Goal: Task Accomplishment & Management: Manage account settings

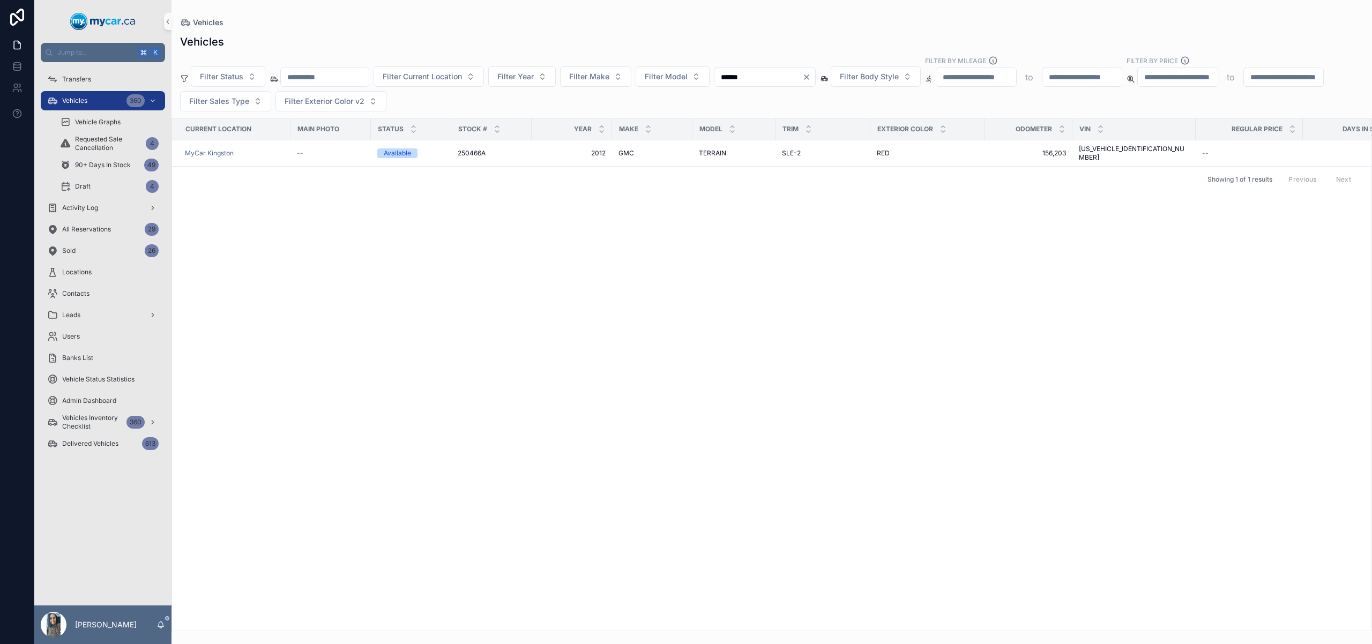
click at [811, 79] on icon "Clear" at bounding box center [807, 77] width 9 height 9
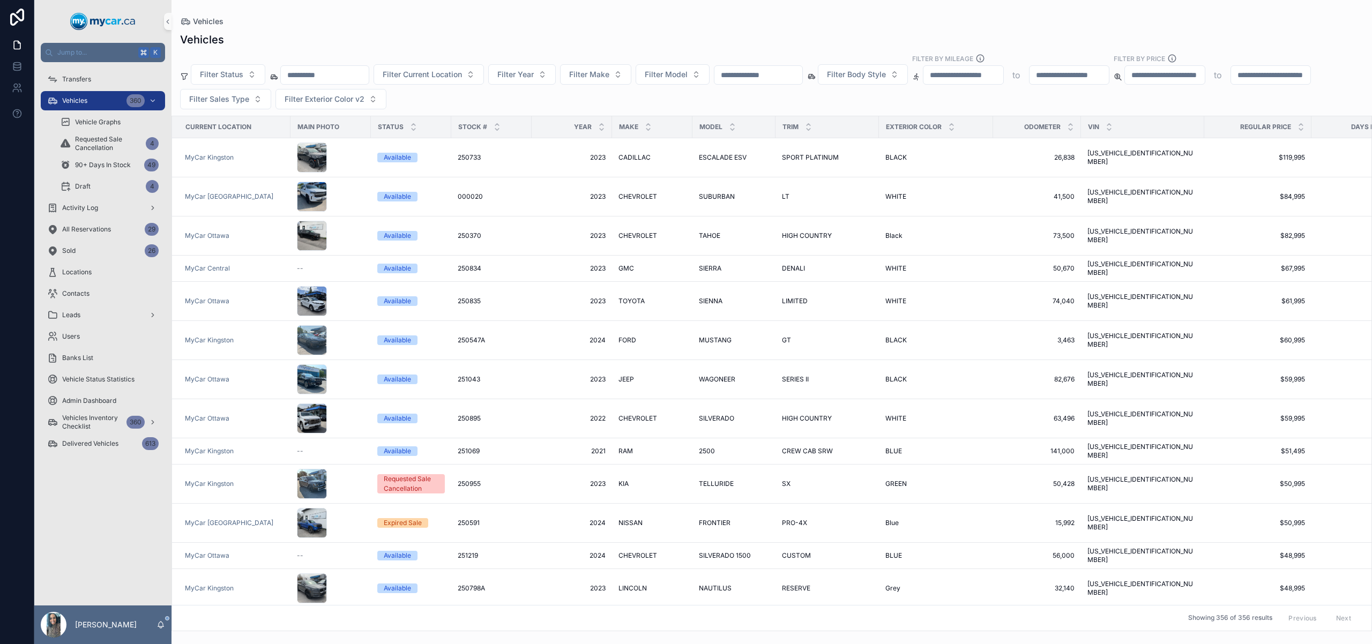
click at [799, 78] on input "text" at bounding box center [759, 75] width 88 height 15
click at [87, 80] on span "Transfers" at bounding box center [76, 79] width 29 height 9
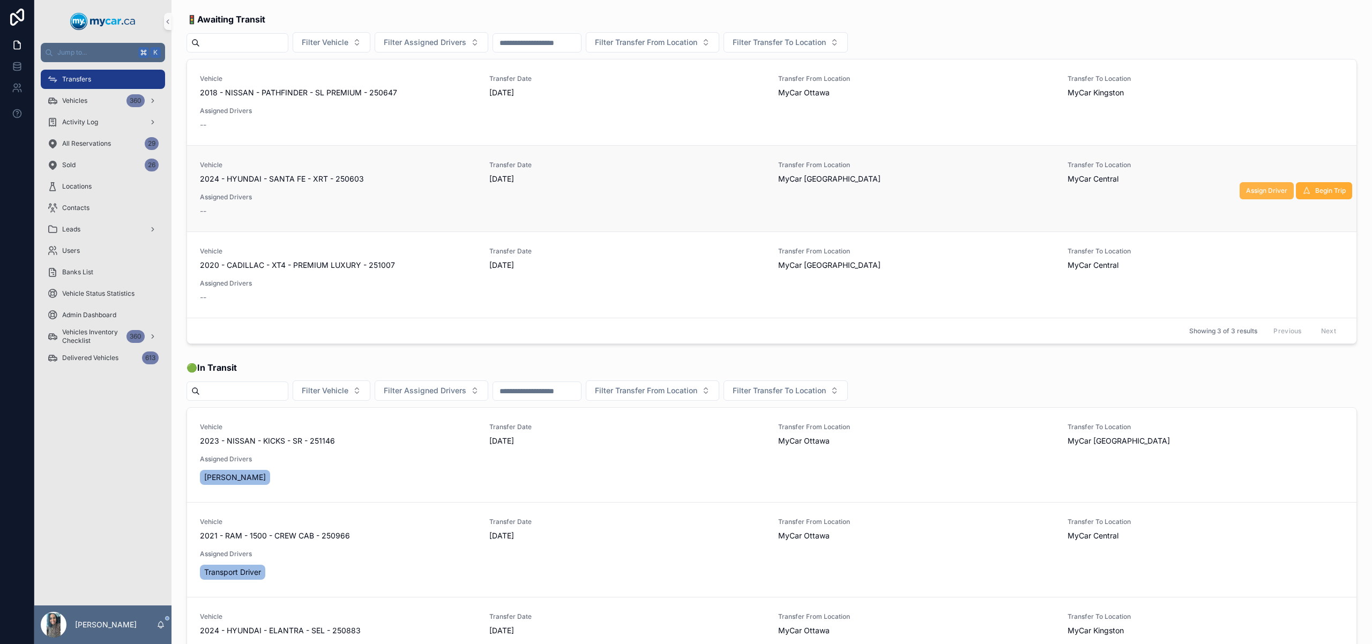
click at [1259, 188] on span "Assign Driver" at bounding box center [1266, 191] width 41 height 9
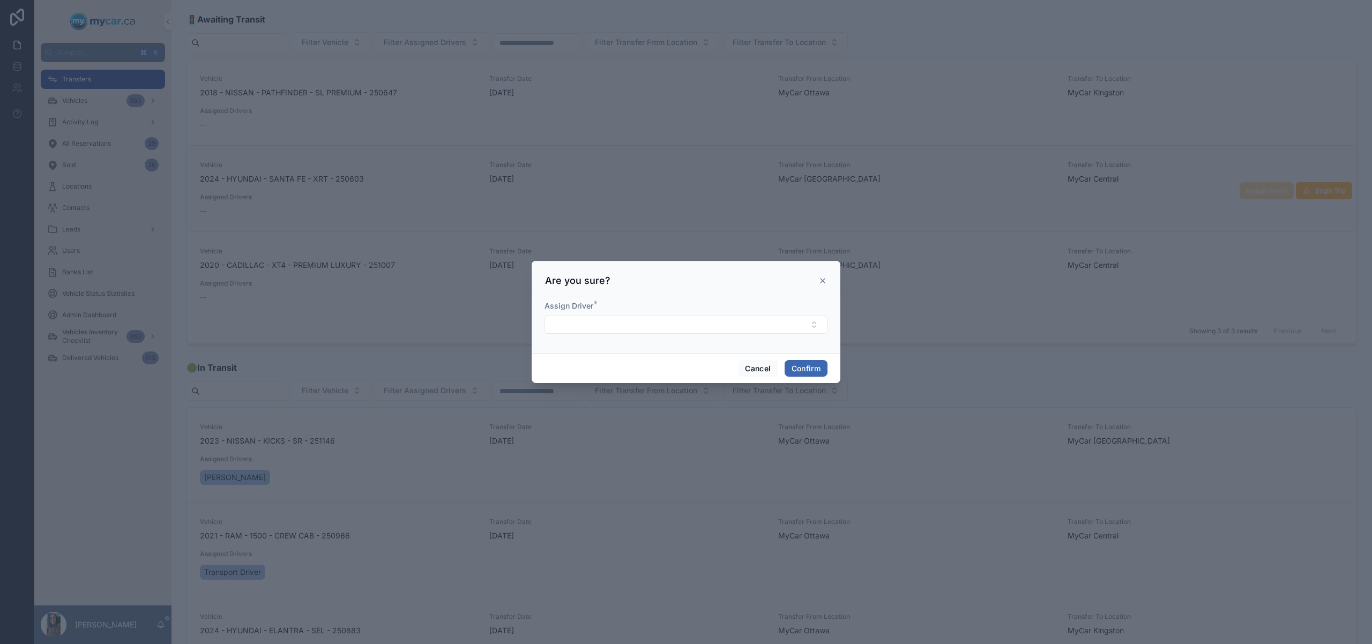
click at [589, 334] on form "Assign Driver *" at bounding box center [686, 323] width 283 height 44
click at [618, 326] on button "Select Button" at bounding box center [686, 325] width 283 height 18
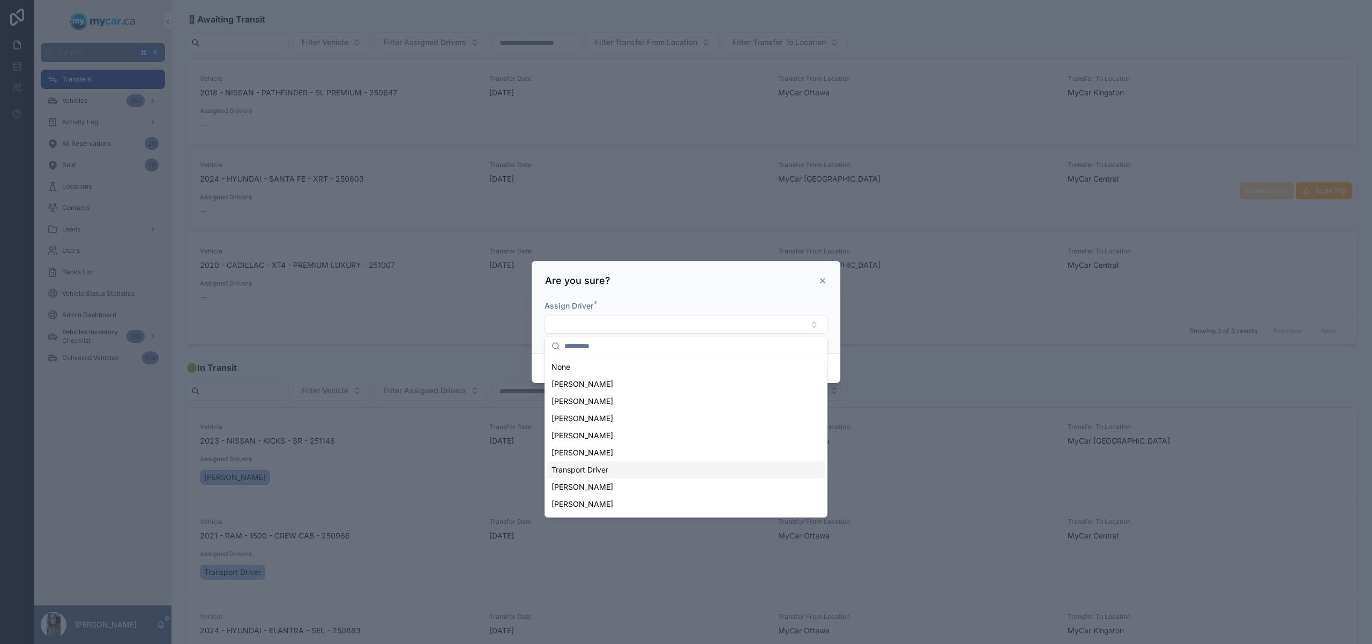
drag, startPoint x: 625, startPoint y: 470, endPoint x: 627, endPoint y: 464, distance: 6.8
click at [625, 470] on div "Transport Driver" at bounding box center [686, 470] width 278 height 17
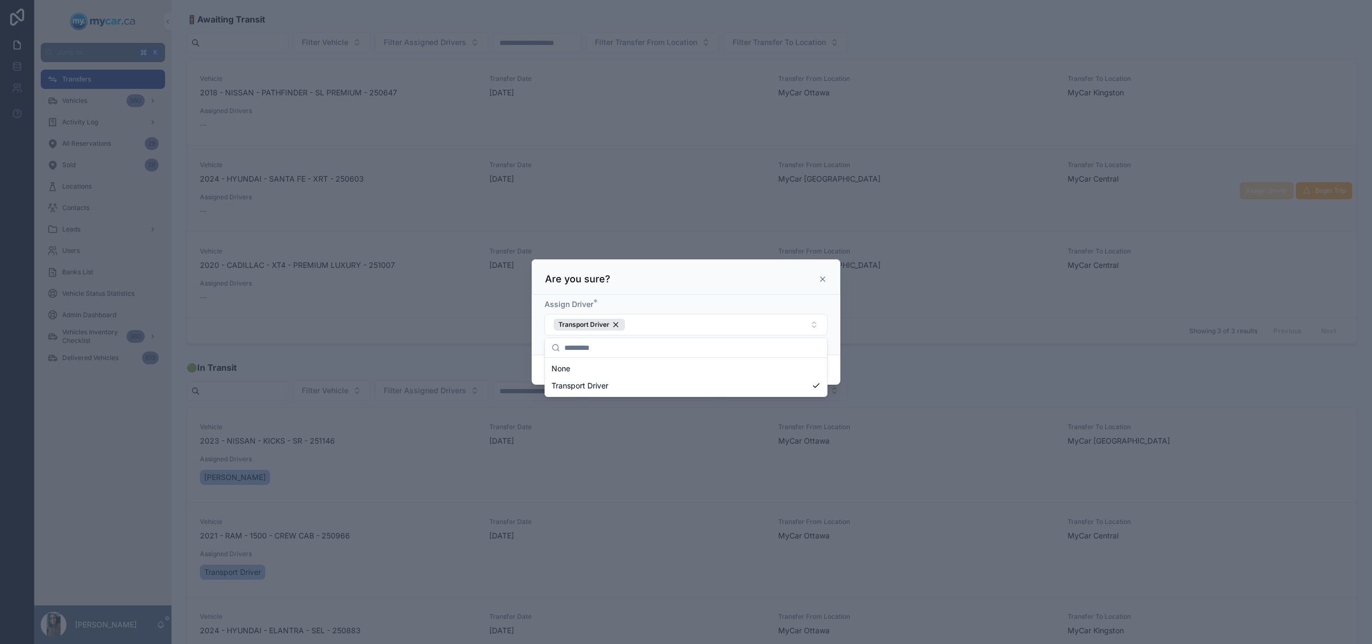
click at [837, 356] on div "Cancel Confirm" at bounding box center [686, 370] width 309 height 31
click at [821, 366] on button "Confirm" at bounding box center [806, 370] width 43 height 17
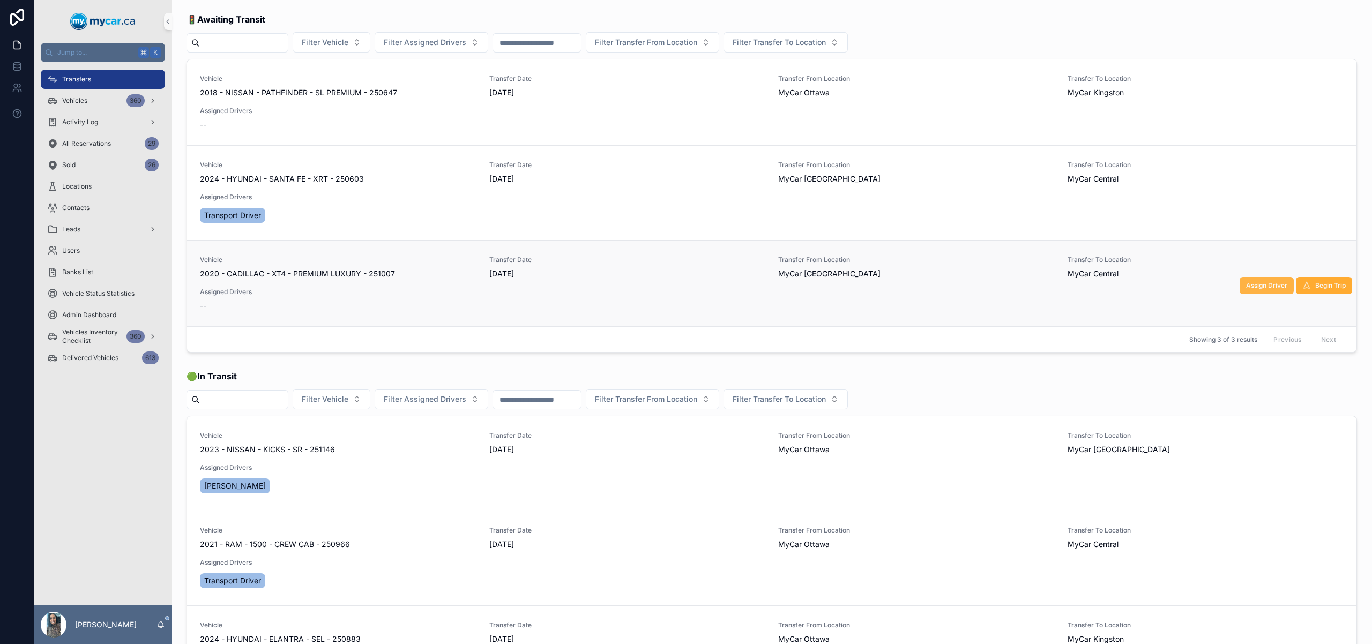
click at [1268, 283] on span "Assign Driver" at bounding box center [1266, 285] width 41 height 9
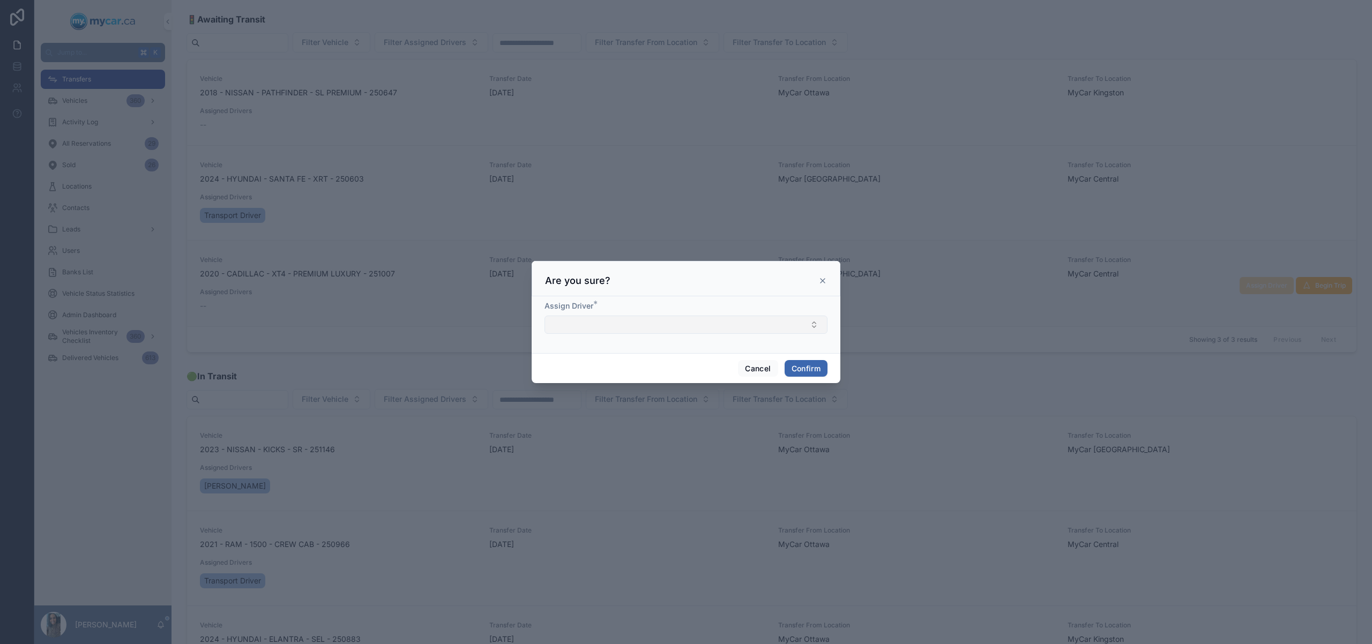
click at [628, 323] on button "Select Button" at bounding box center [686, 325] width 283 height 18
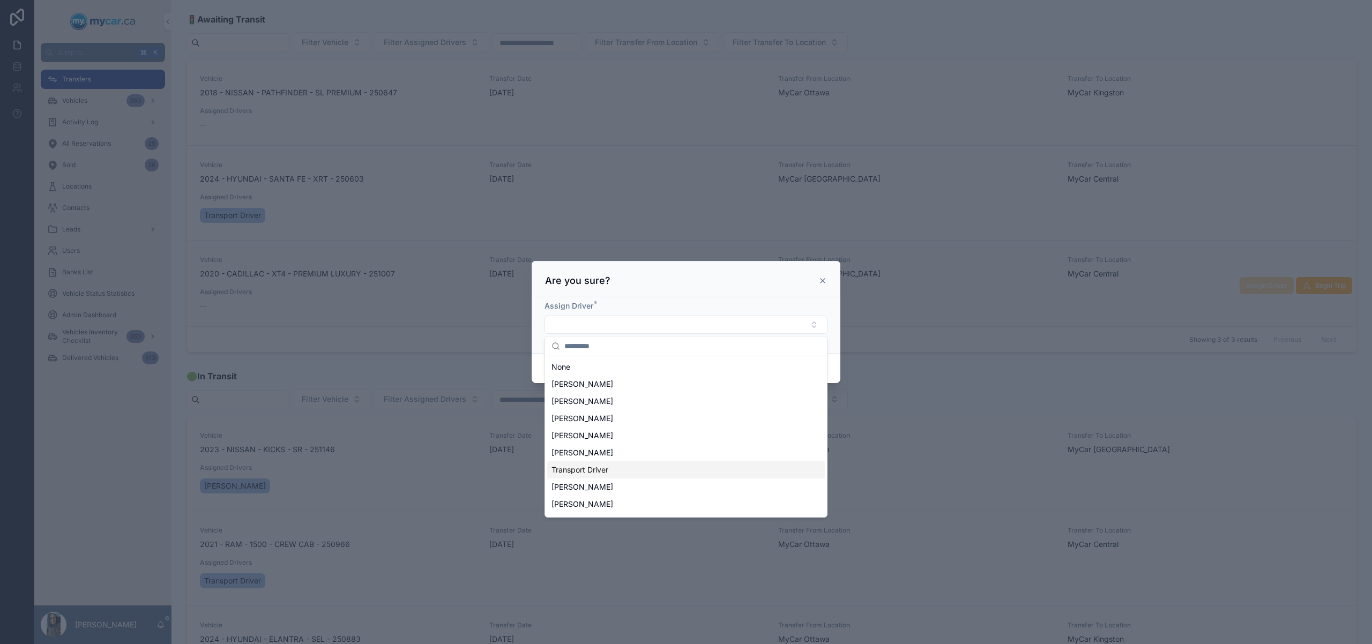
click at [614, 476] on div "Transport Driver" at bounding box center [686, 470] width 278 height 17
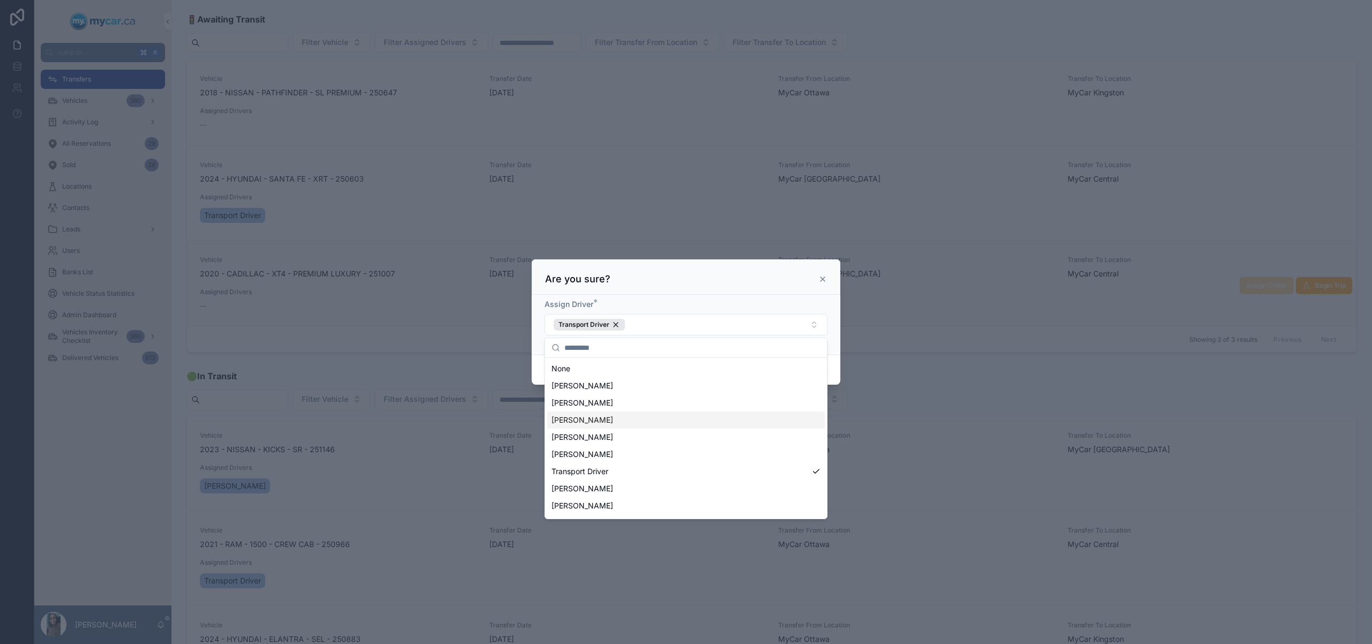
click at [834, 353] on div "Assign Driver * Transport Driver" at bounding box center [686, 325] width 309 height 60
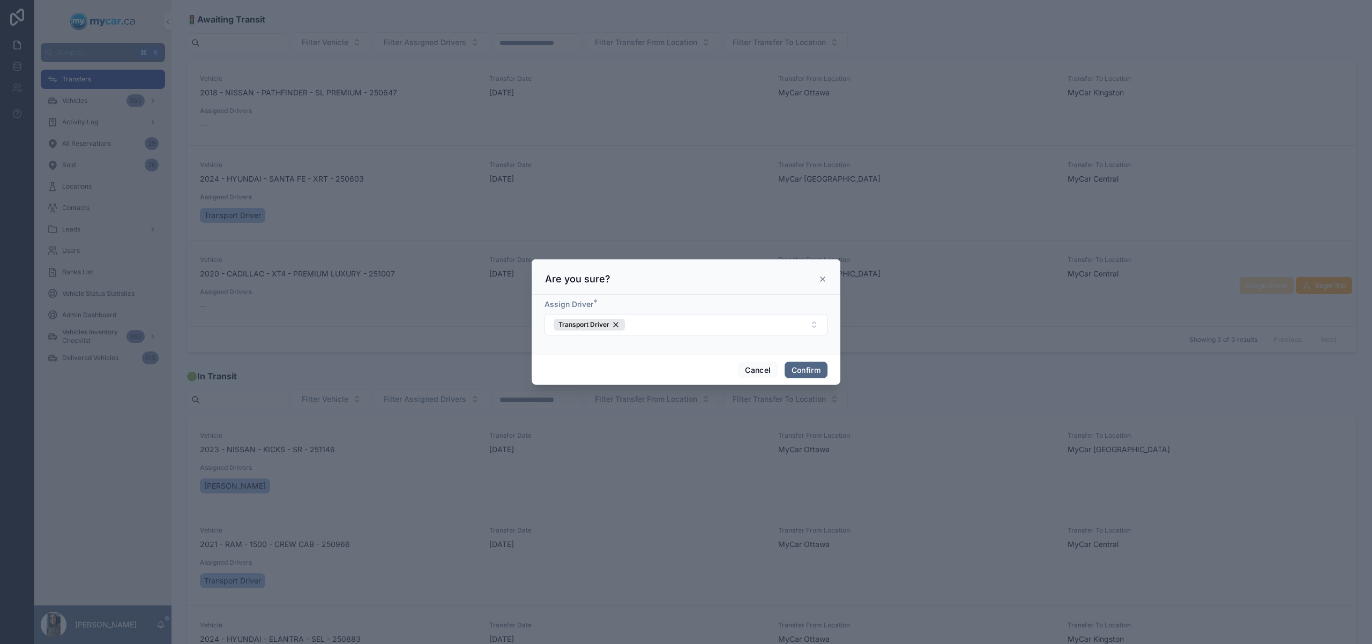
click at [808, 366] on button "Confirm" at bounding box center [806, 370] width 43 height 17
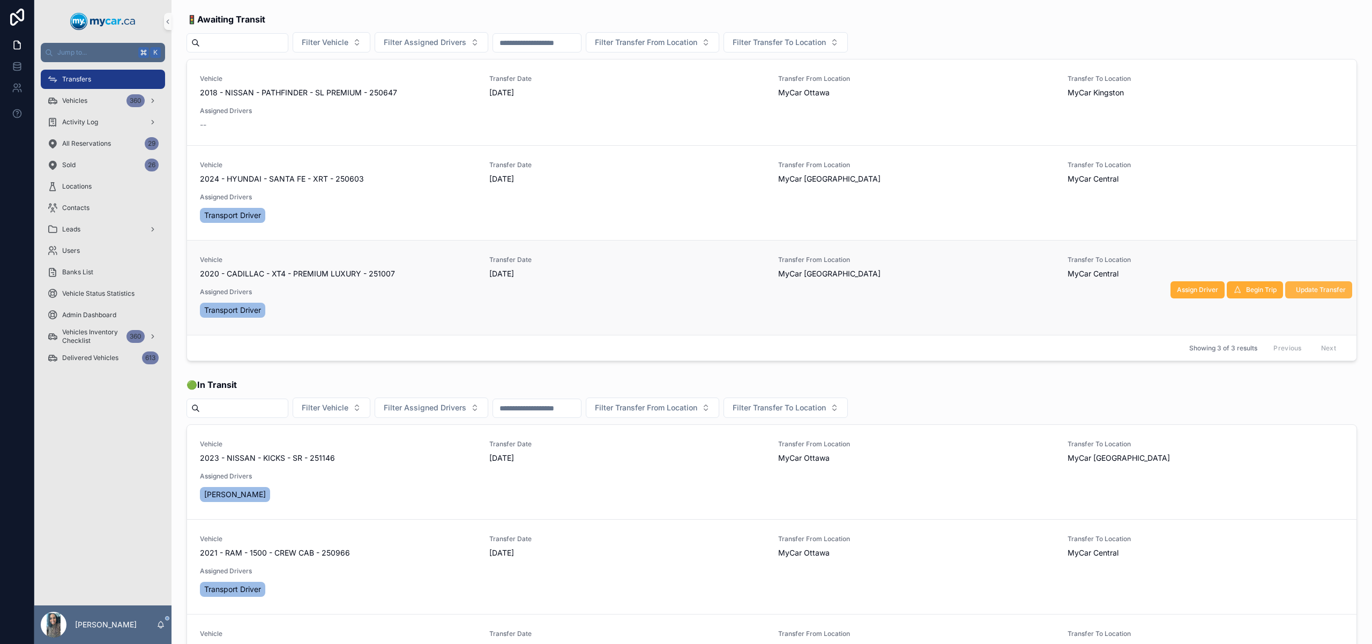
click at [1330, 288] on span "Update Transfer" at bounding box center [1321, 290] width 50 height 9
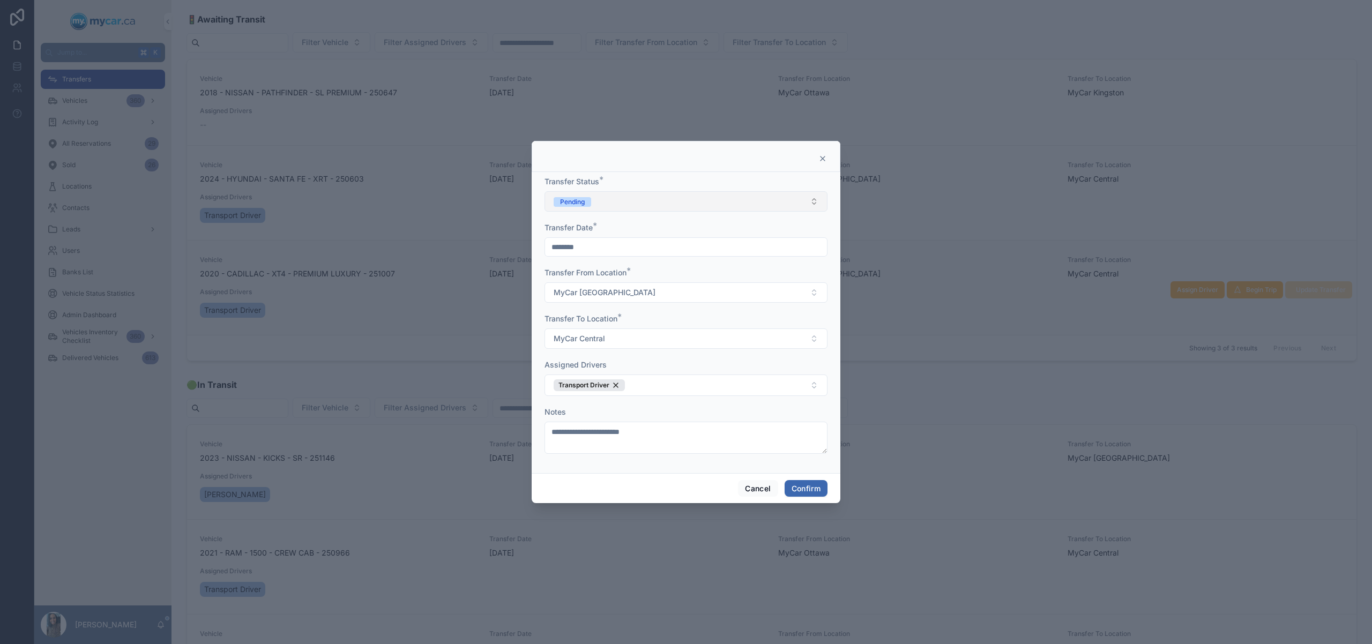
click at [666, 202] on button "Pending" at bounding box center [686, 201] width 283 height 20
click at [610, 258] on div "In Transit" at bounding box center [686, 260] width 278 height 16
click at [811, 496] on button "Confirm" at bounding box center [806, 488] width 43 height 17
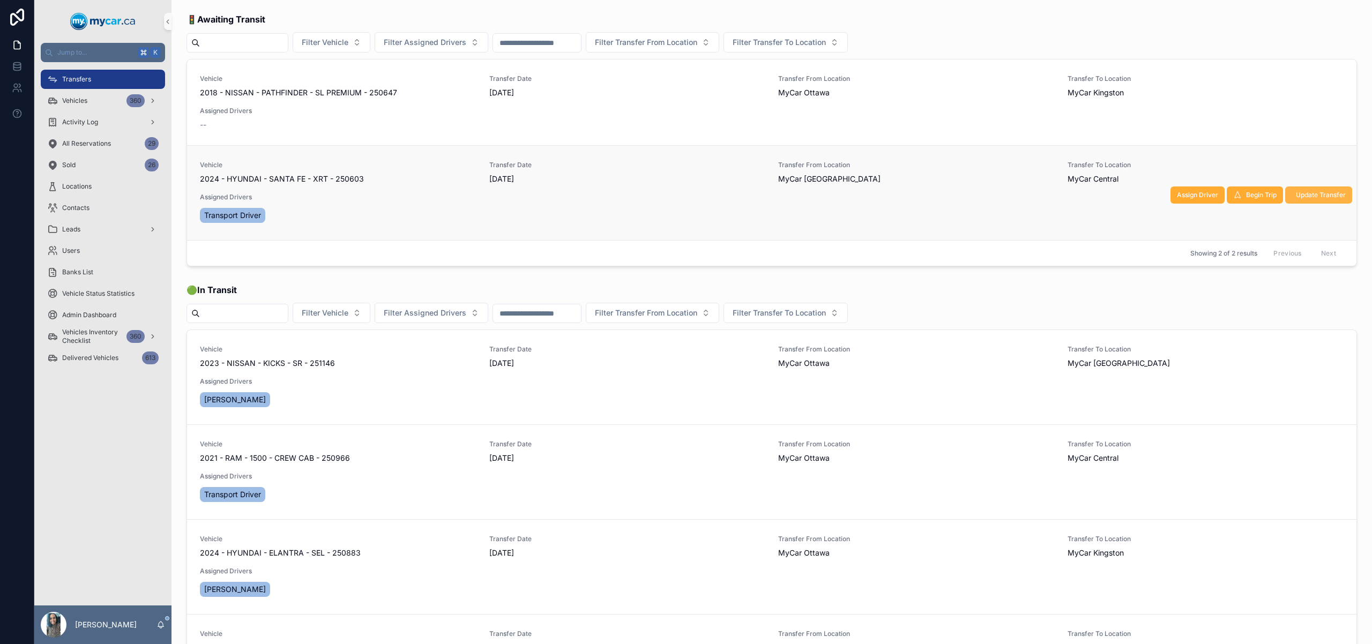
click at [1319, 192] on span "Update Transfer" at bounding box center [1321, 195] width 50 height 9
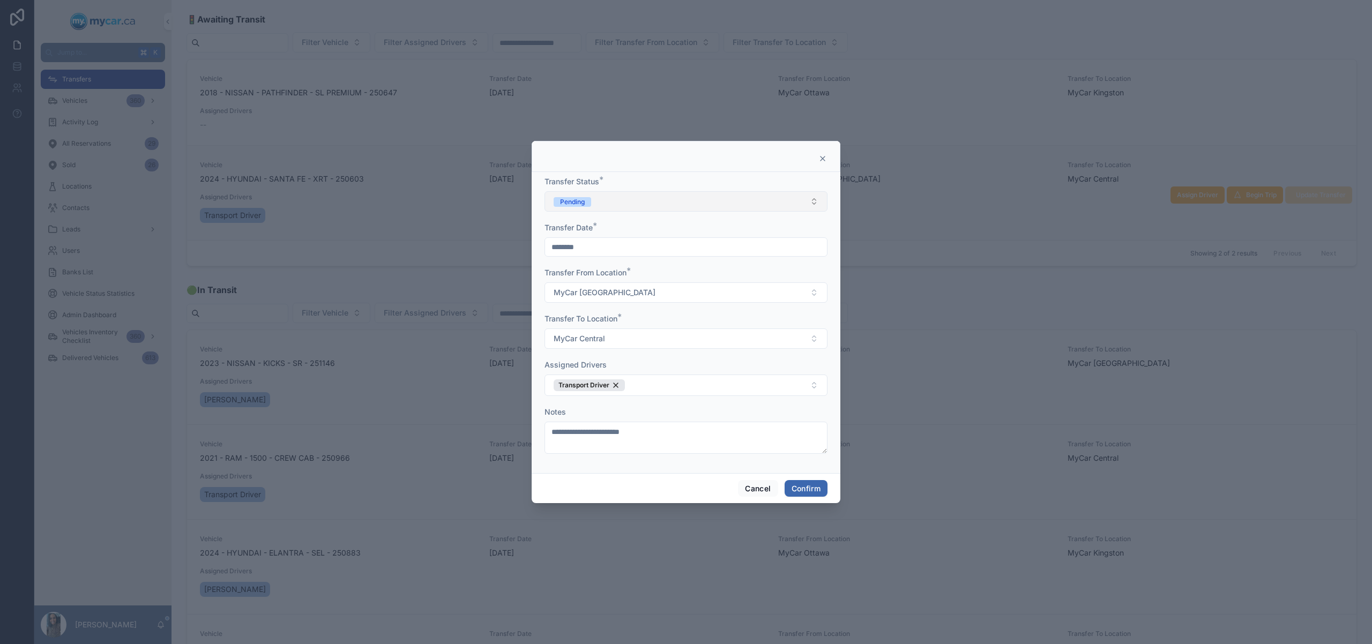
click at [577, 200] on div "Pending" at bounding box center [572, 202] width 25 height 10
drag, startPoint x: 592, startPoint y: 259, endPoint x: 626, endPoint y: 294, distance: 48.5
click at [592, 260] on span "In Transit" at bounding box center [572, 261] width 41 height 10
click at [818, 487] on button "Confirm" at bounding box center [806, 488] width 43 height 17
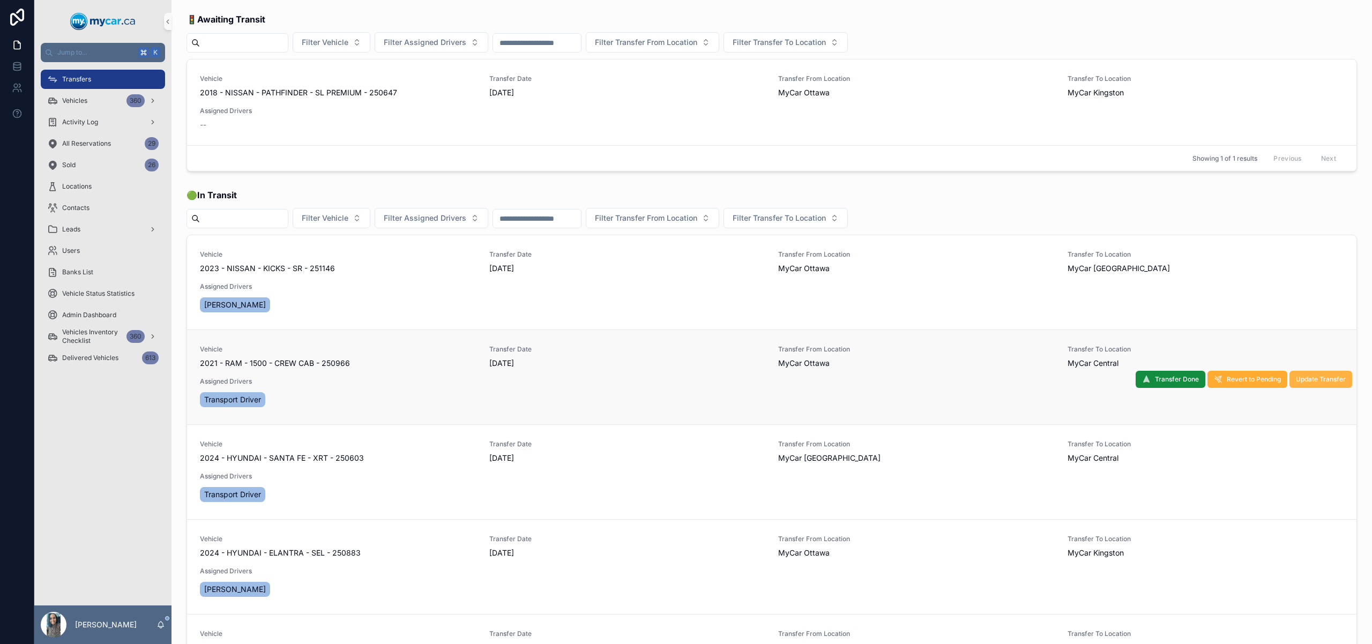
click at [1299, 383] on span "Update Transfer" at bounding box center [1321, 379] width 50 height 9
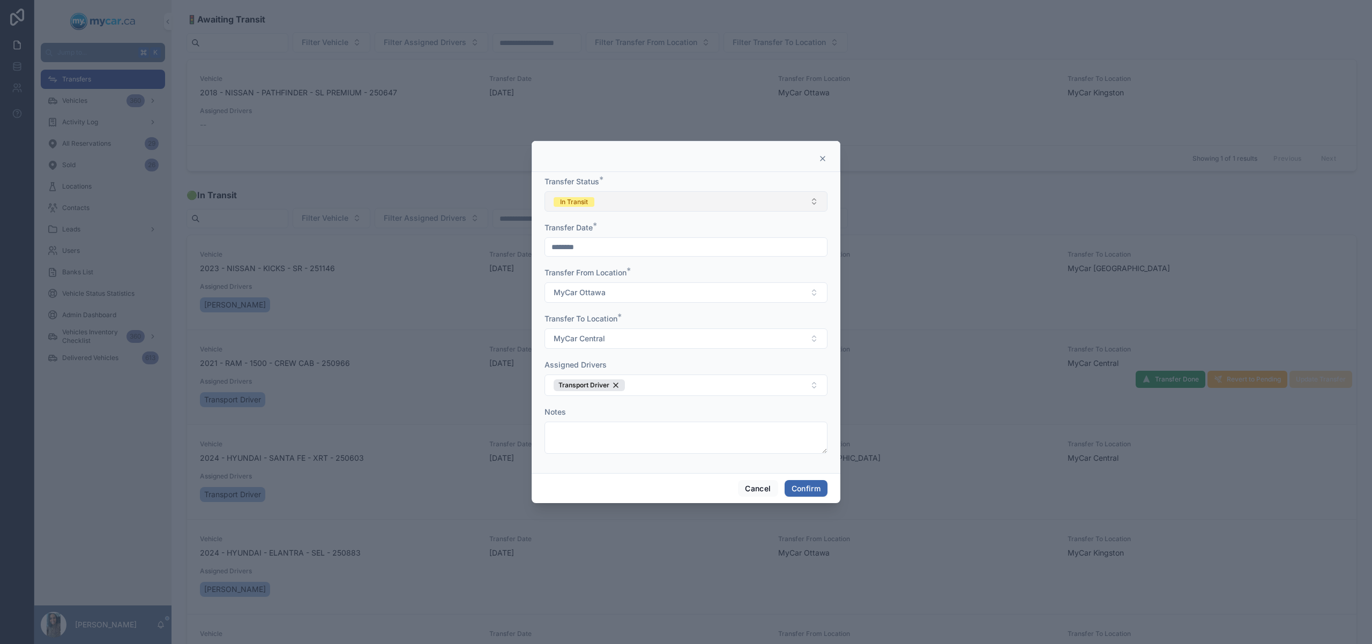
click at [709, 203] on button "In Transit" at bounding box center [686, 201] width 283 height 20
click at [619, 281] on div "Completed" at bounding box center [686, 277] width 278 height 16
click at [820, 492] on button "Confirm" at bounding box center [806, 488] width 43 height 17
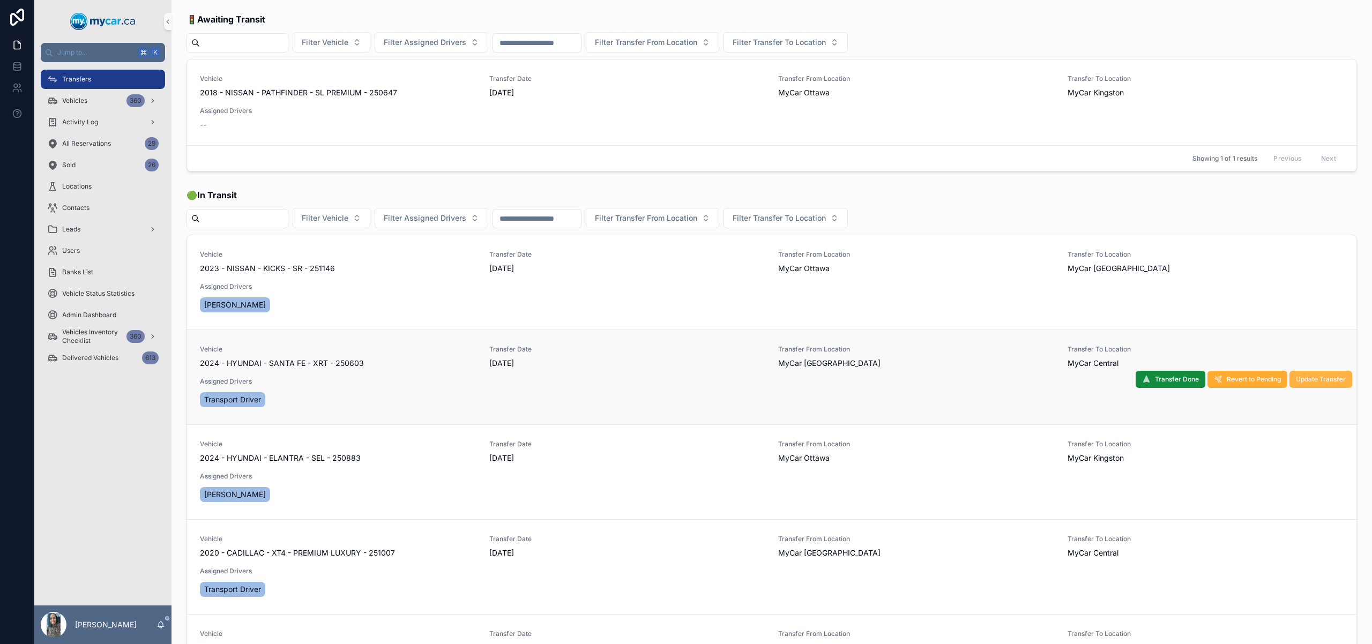
click at [1302, 374] on button "Update Transfer" at bounding box center [1321, 379] width 63 height 17
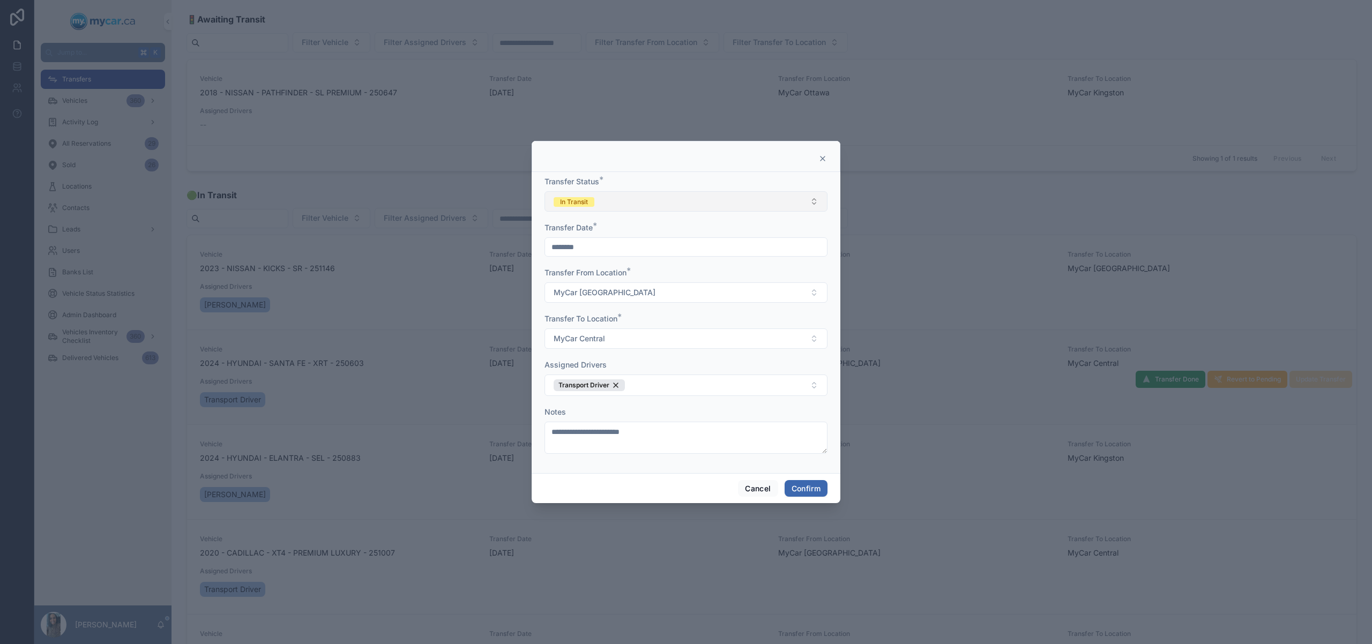
click at [613, 206] on button "In Transit" at bounding box center [686, 201] width 283 height 20
click at [612, 277] on div "Completed" at bounding box center [686, 277] width 278 height 16
click at [813, 485] on button "Confirm" at bounding box center [806, 488] width 43 height 17
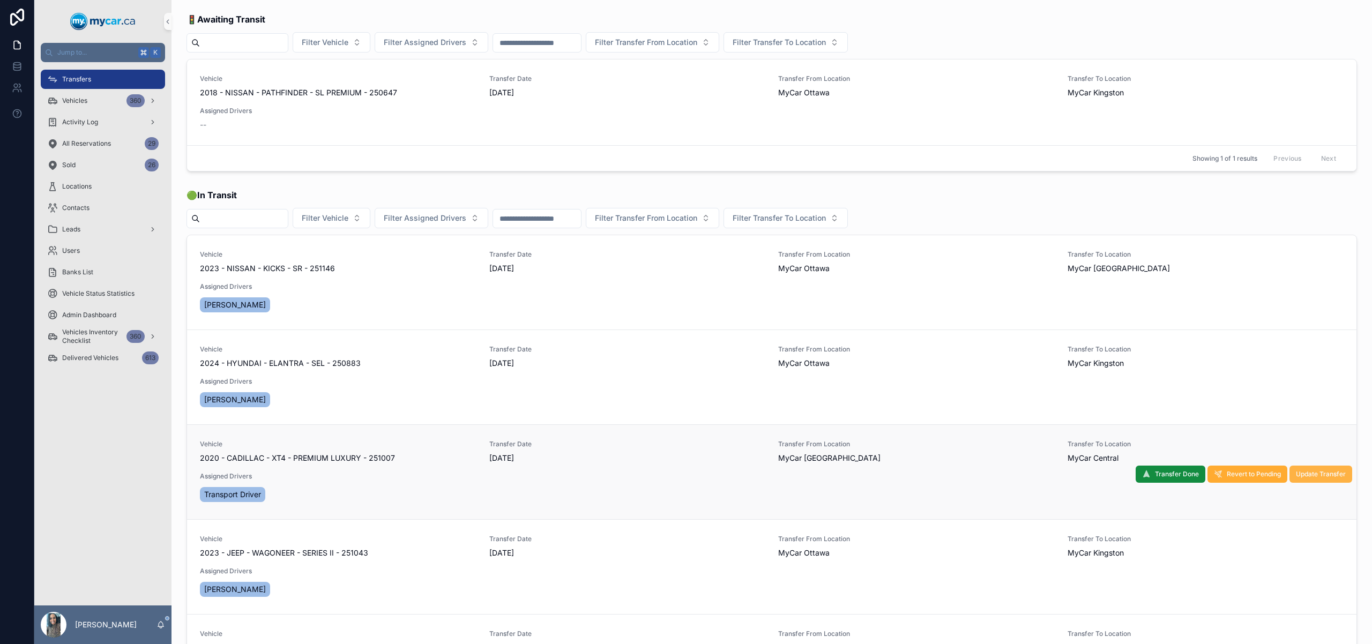
click at [1310, 473] on span "Update Transfer" at bounding box center [1321, 474] width 50 height 9
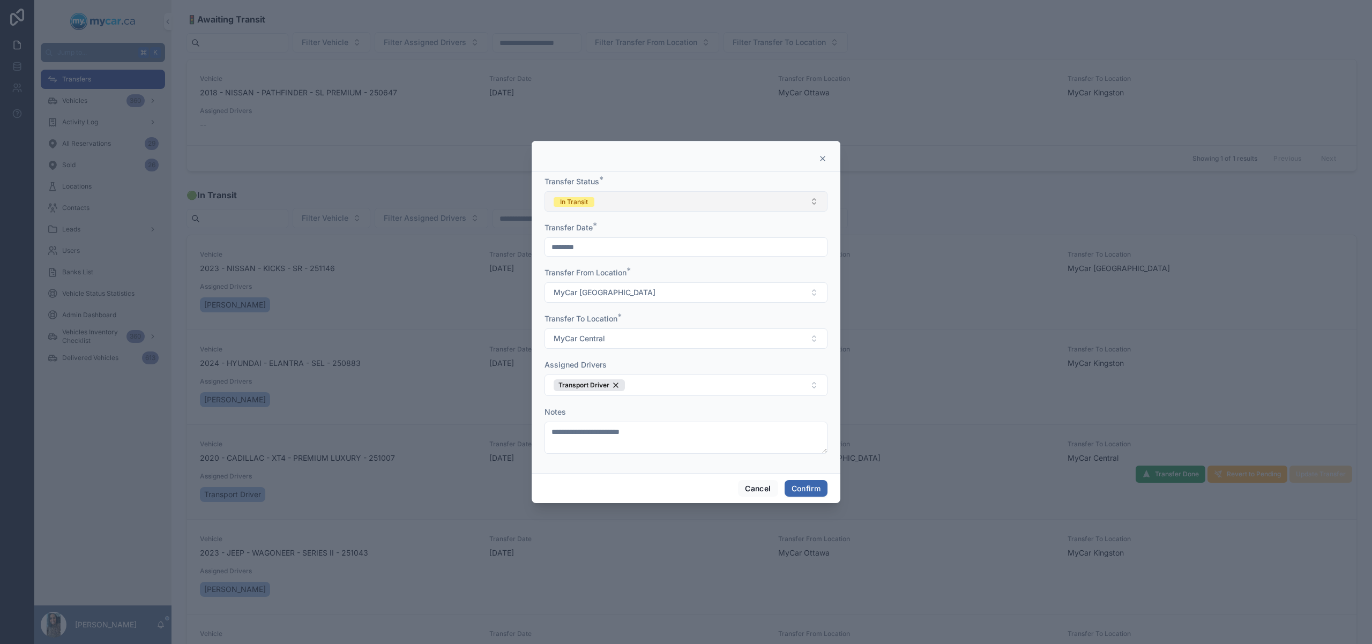
click at [727, 204] on button "In Transit" at bounding box center [686, 201] width 283 height 20
click at [590, 275] on div "Completed" at bounding box center [574, 277] width 33 height 10
click at [816, 487] on button "Confirm" at bounding box center [806, 488] width 43 height 17
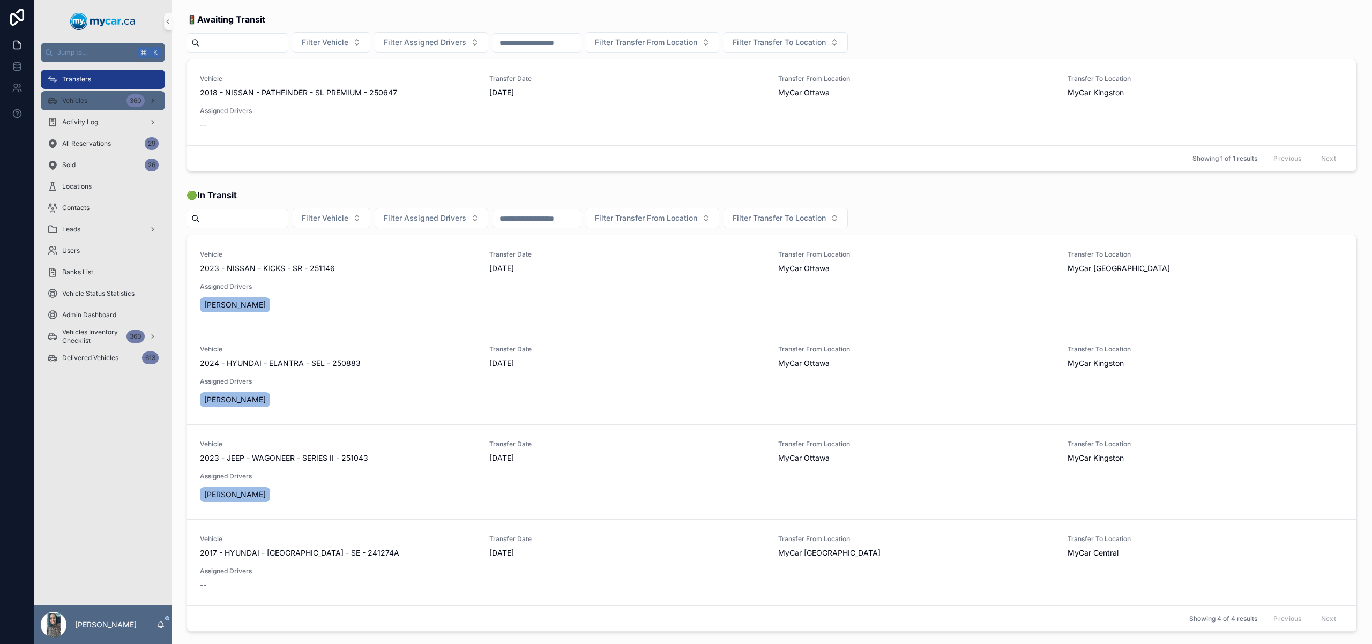
click at [75, 93] on div "Vehicles 360" at bounding box center [103, 100] width 112 height 17
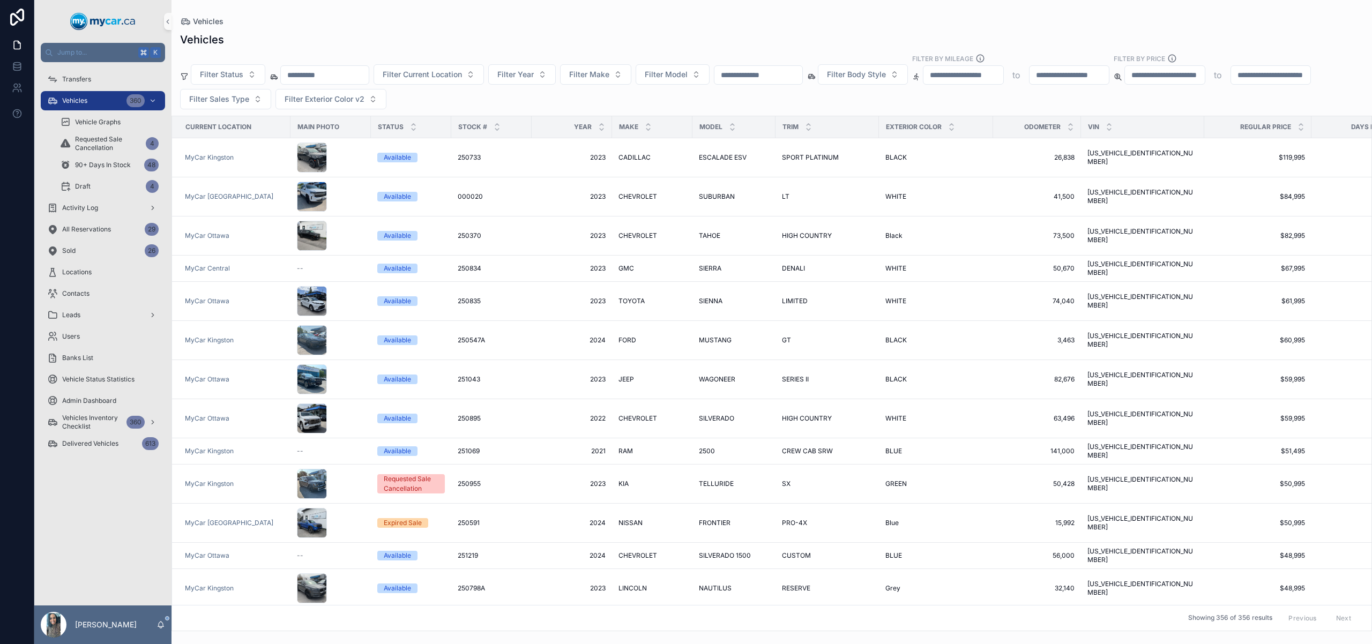
click at [759, 73] on input "text" at bounding box center [759, 75] width 88 height 15
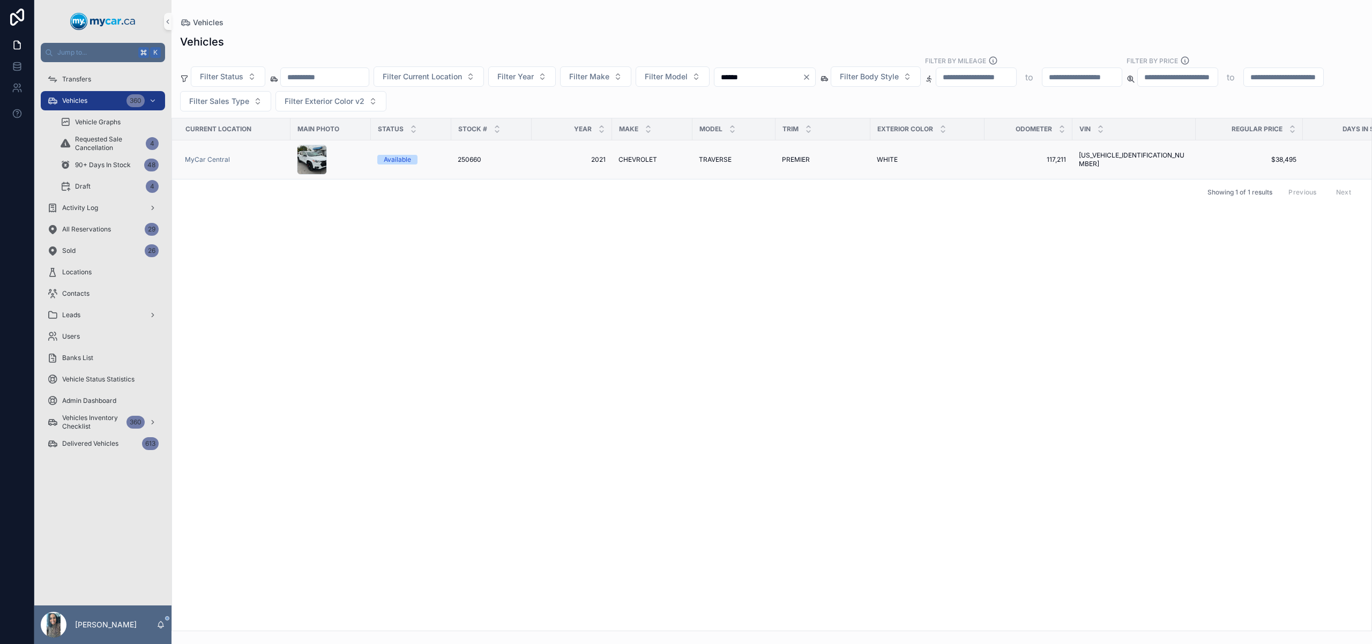
type input "******"
click at [653, 155] on span "CHEVROLET" at bounding box center [638, 159] width 39 height 9
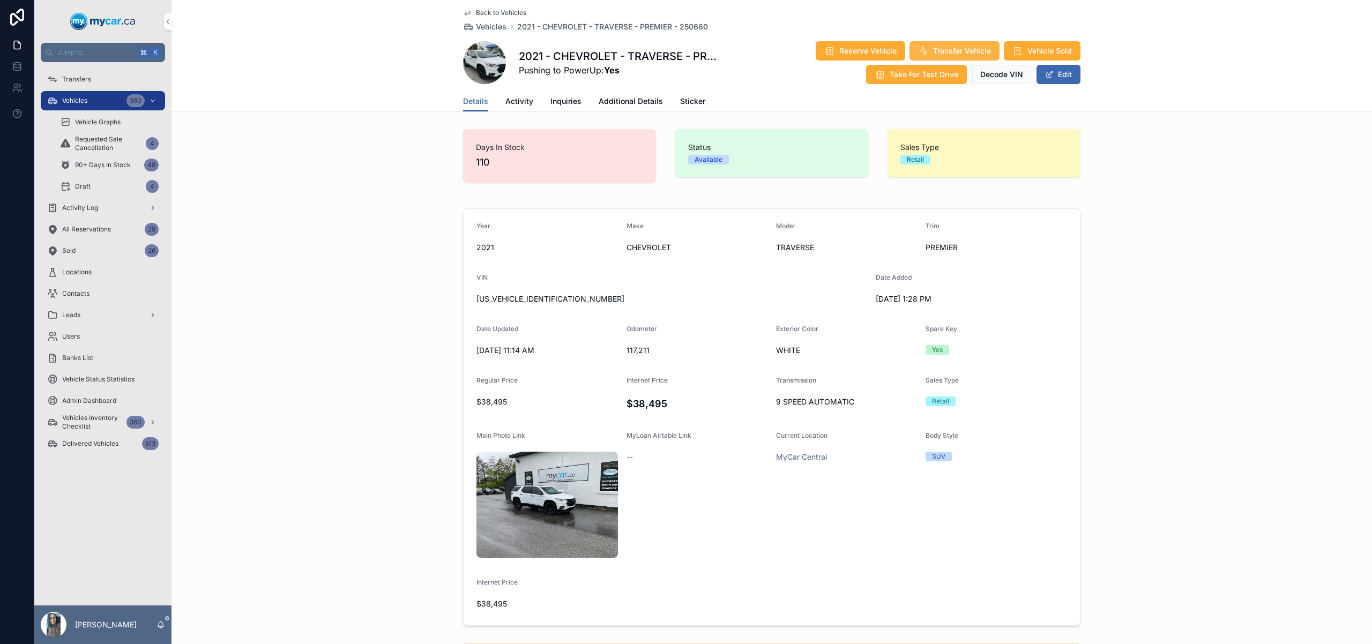
click at [946, 49] on span "Transfer Vehicle" at bounding box center [962, 51] width 58 height 11
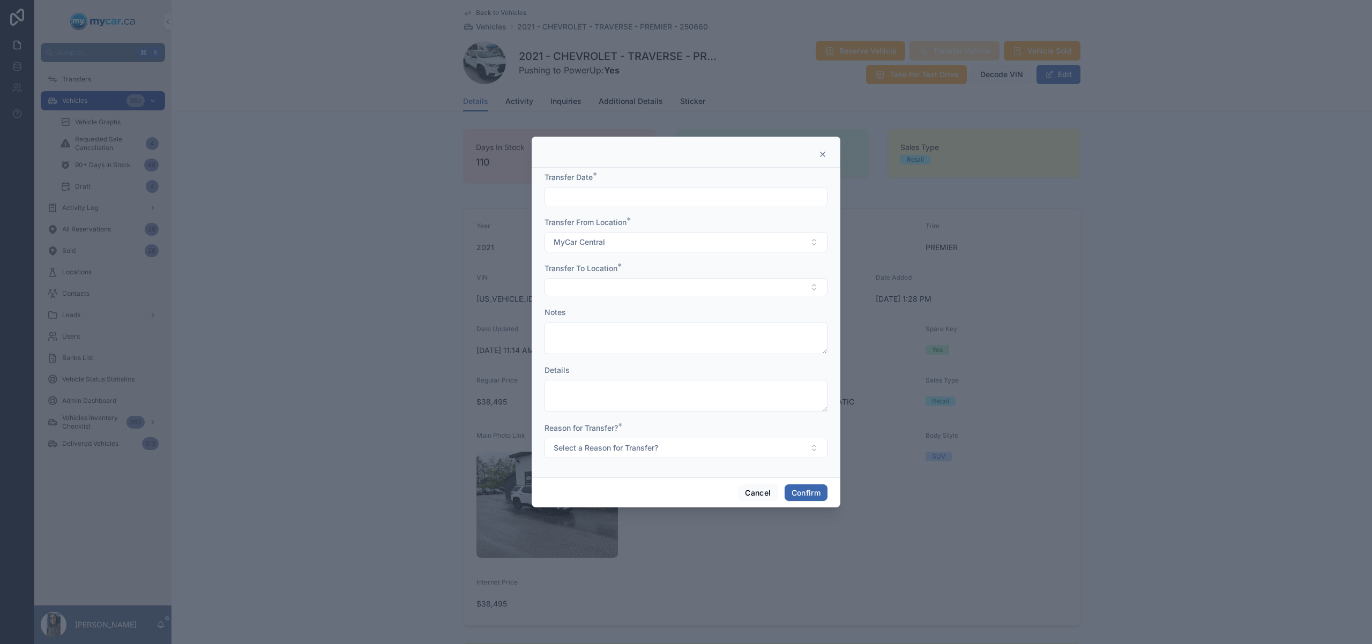
click at [556, 192] on input "text" at bounding box center [686, 196] width 282 height 15
click at [703, 288] on button "4" at bounding box center [705, 285] width 19 height 19
type input "********"
click at [598, 292] on button "Select Button" at bounding box center [686, 287] width 283 height 18
click at [597, 367] on span "MyCar [GEOGRAPHIC_DATA]" at bounding box center [603, 364] width 102 height 11
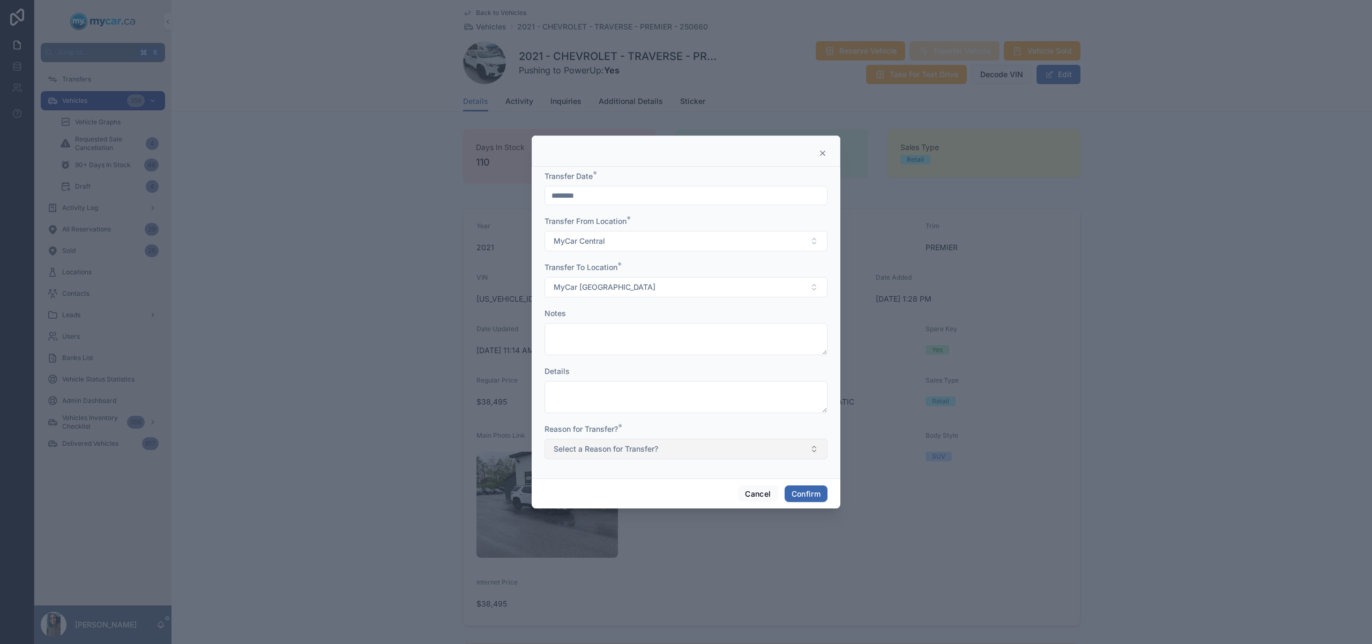
click at [620, 451] on span "Select a Reason for Transfer?" at bounding box center [606, 449] width 105 height 11
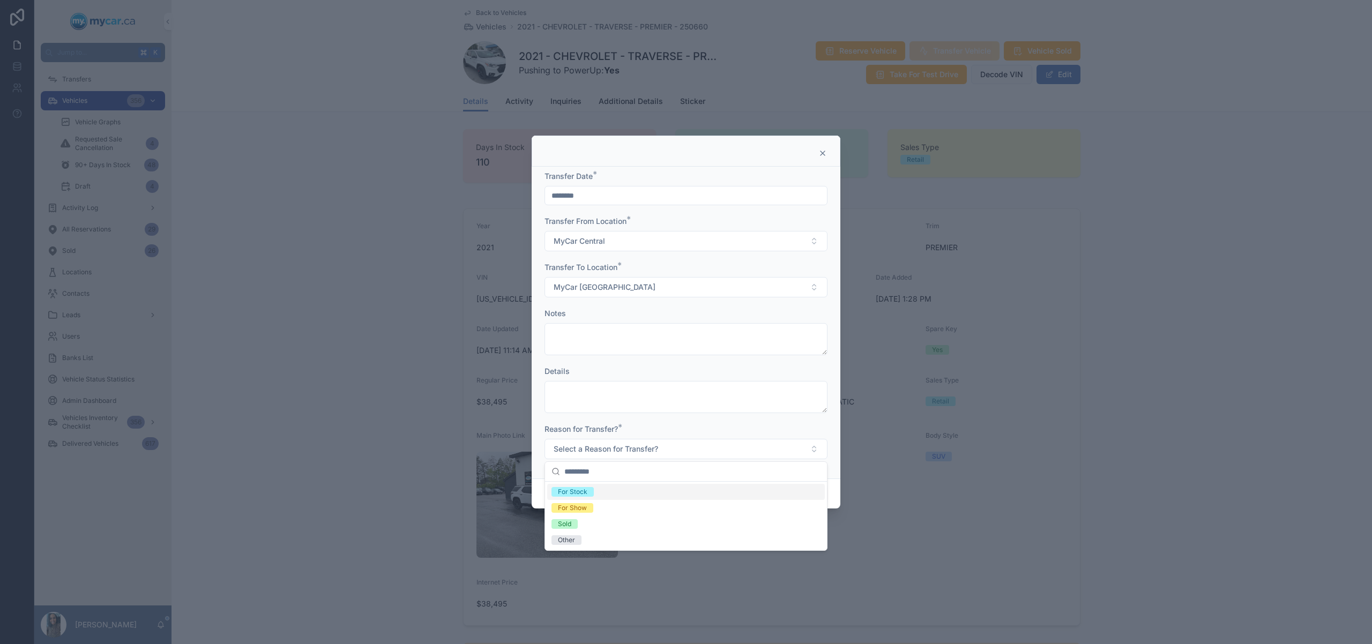
click at [619, 495] on div "For Stock" at bounding box center [686, 492] width 278 height 16
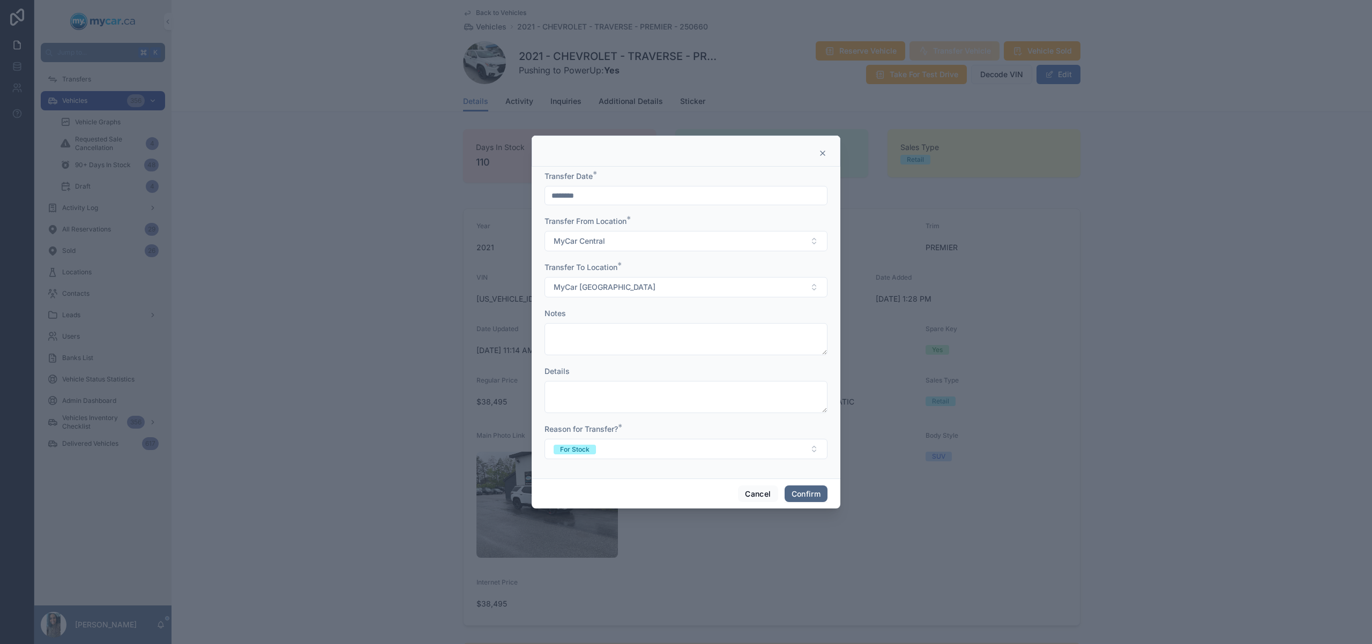
click at [820, 490] on button "Confirm" at bounding box center [806, 494] width 43 height 17
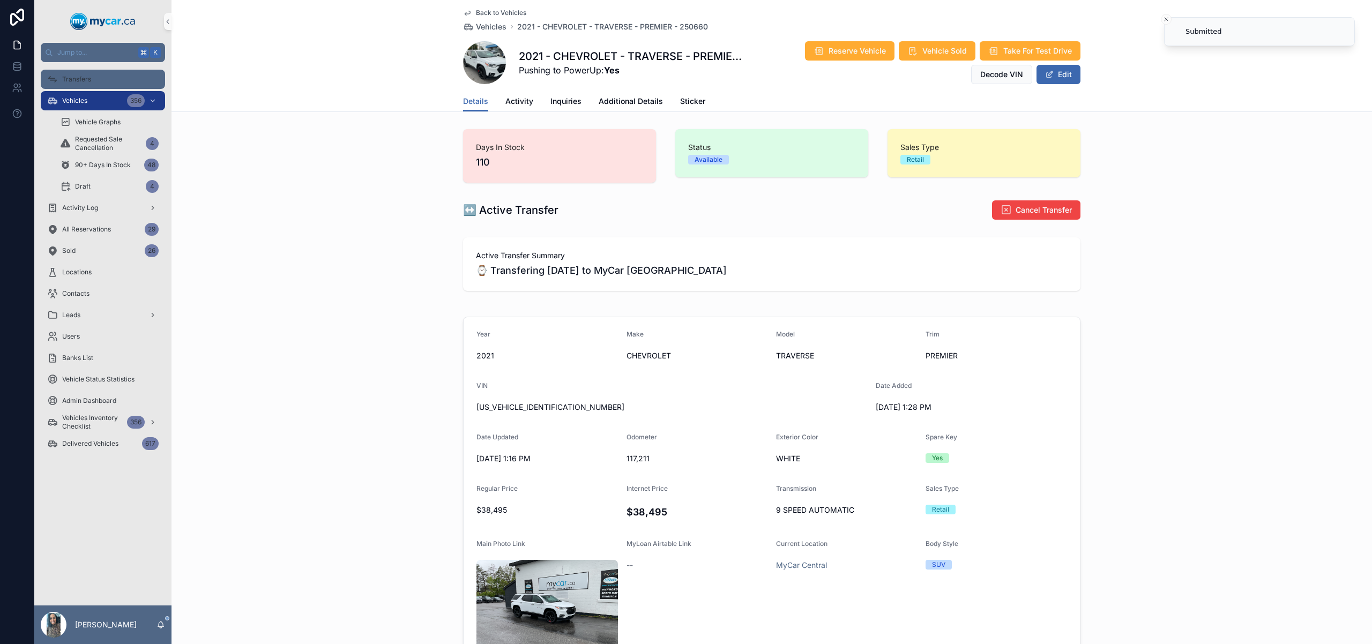
click at [120, 78] on div "Transfers" at bounding box center [103, 79] width 112 height 17
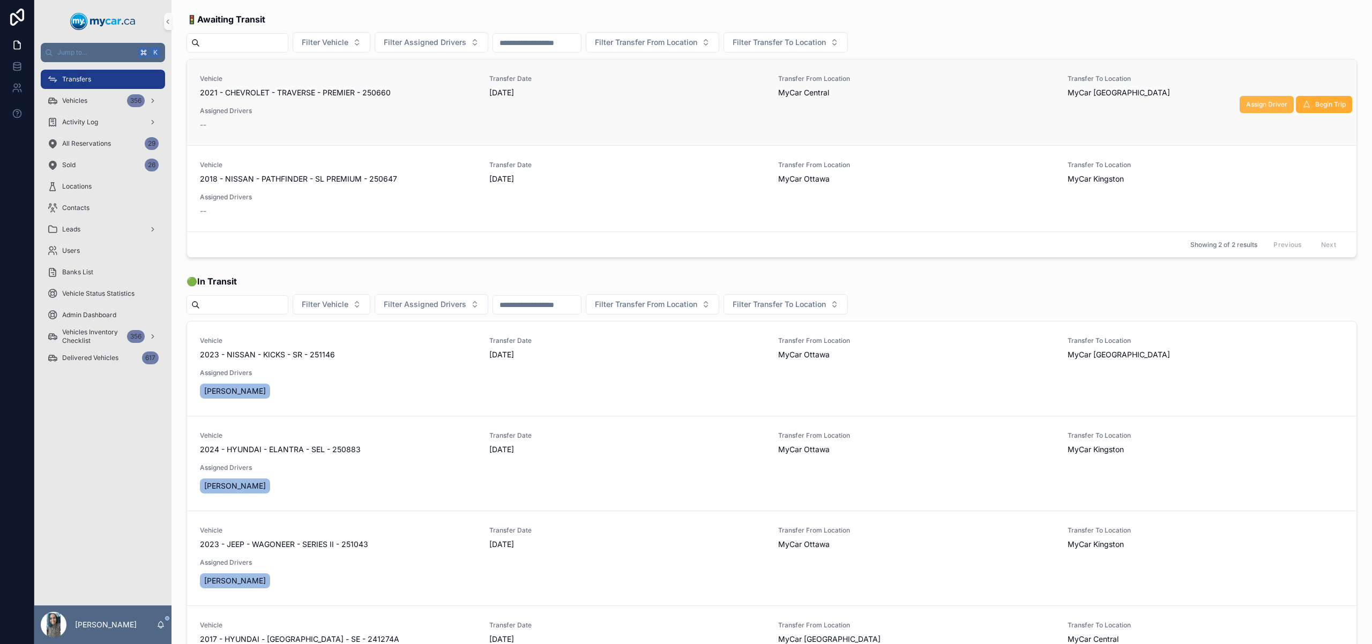
click at [1246, 100] on span "Assign Driver" at bounding box center [1266, 104] width 41 height 9
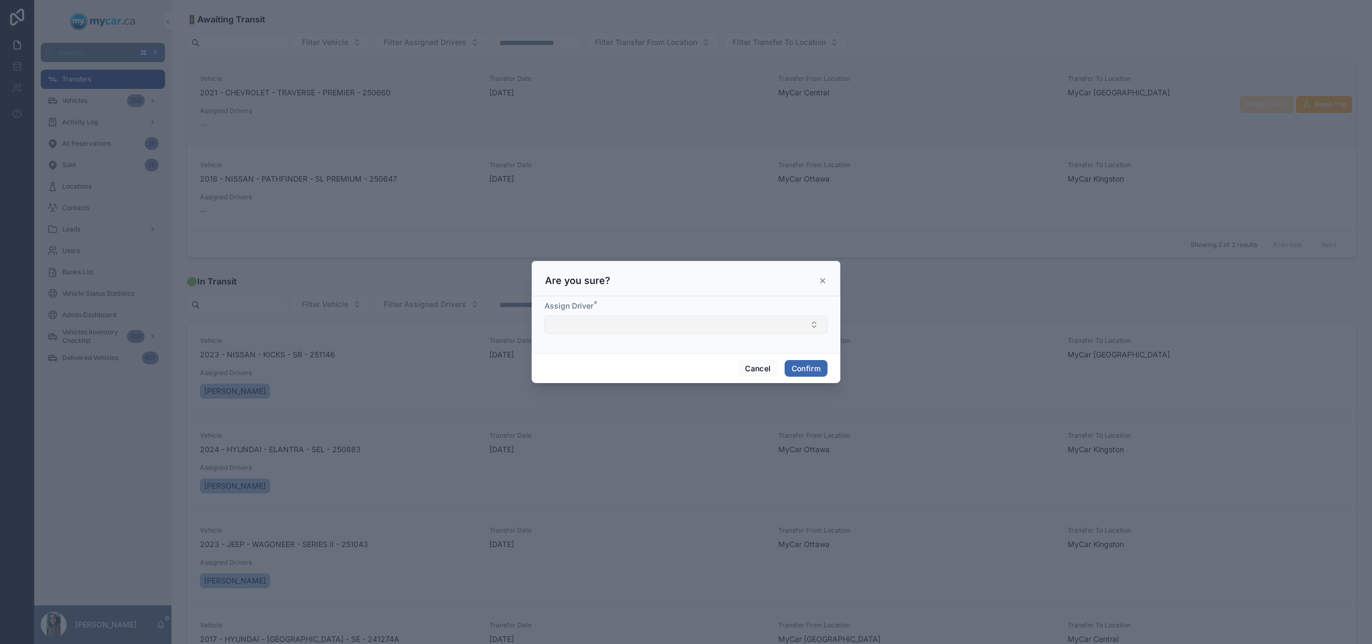
click at [600, 329] on button "Select Button" at bounding box center [686, 325] width 283 height 18
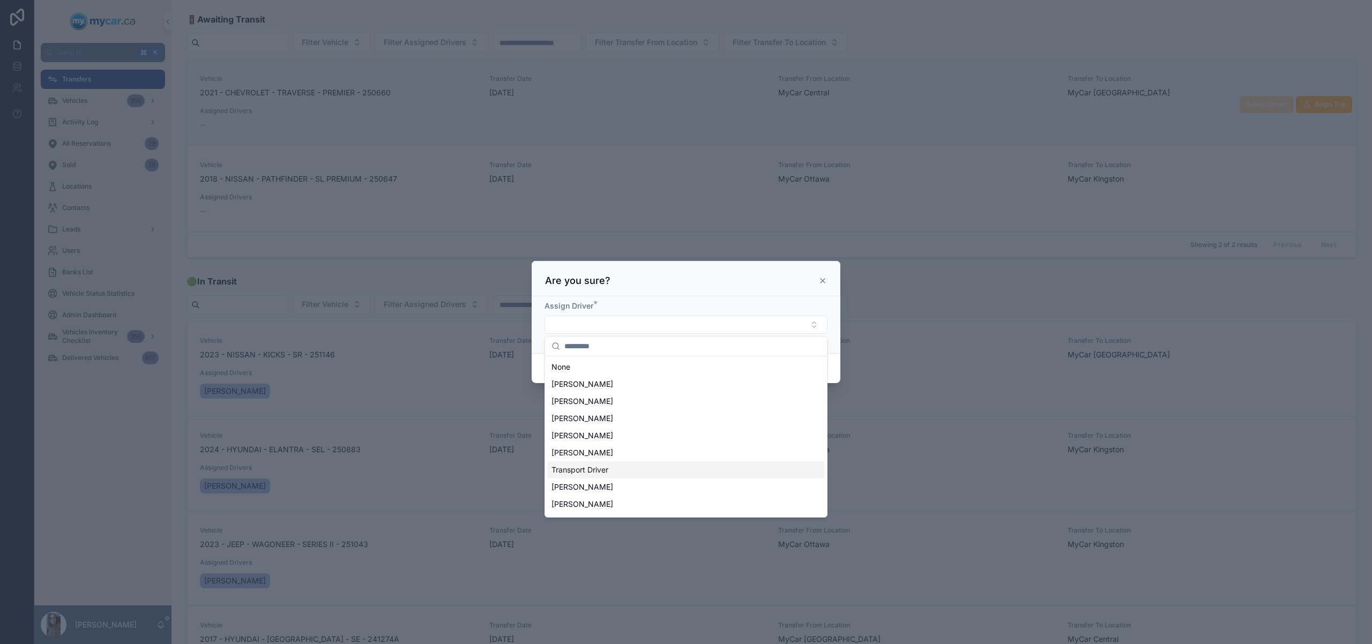
drag, startPoint x: 652, startPoint y: 470, endPoint x: 690, endPoint y: 437, distance: 50.2
click at [652, 470] on div "Transport Driver" at bounding box center [686, 470] width 278 height 17
click at [836, 310] on div "Assign Driver * Transport Driver" at bounding box center [686, 325] width 309 height 60
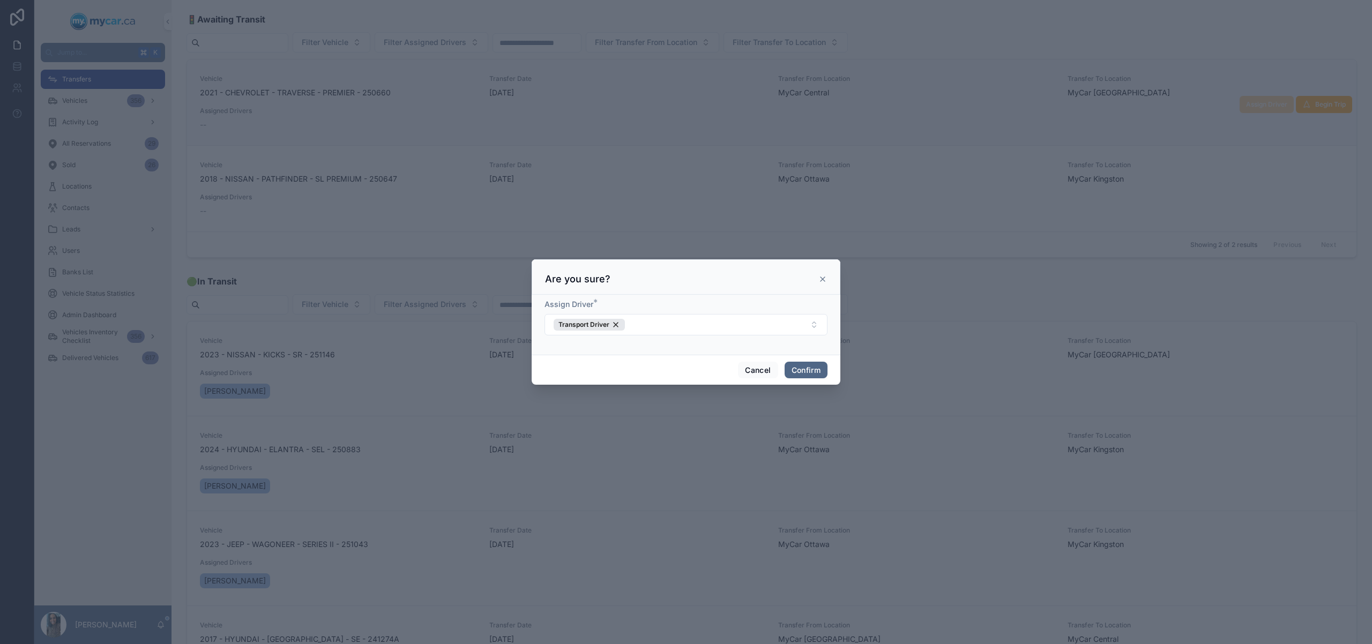
click at [827, 372] on button "Confirm" at bounding box center [806, 370] width 43 height 17
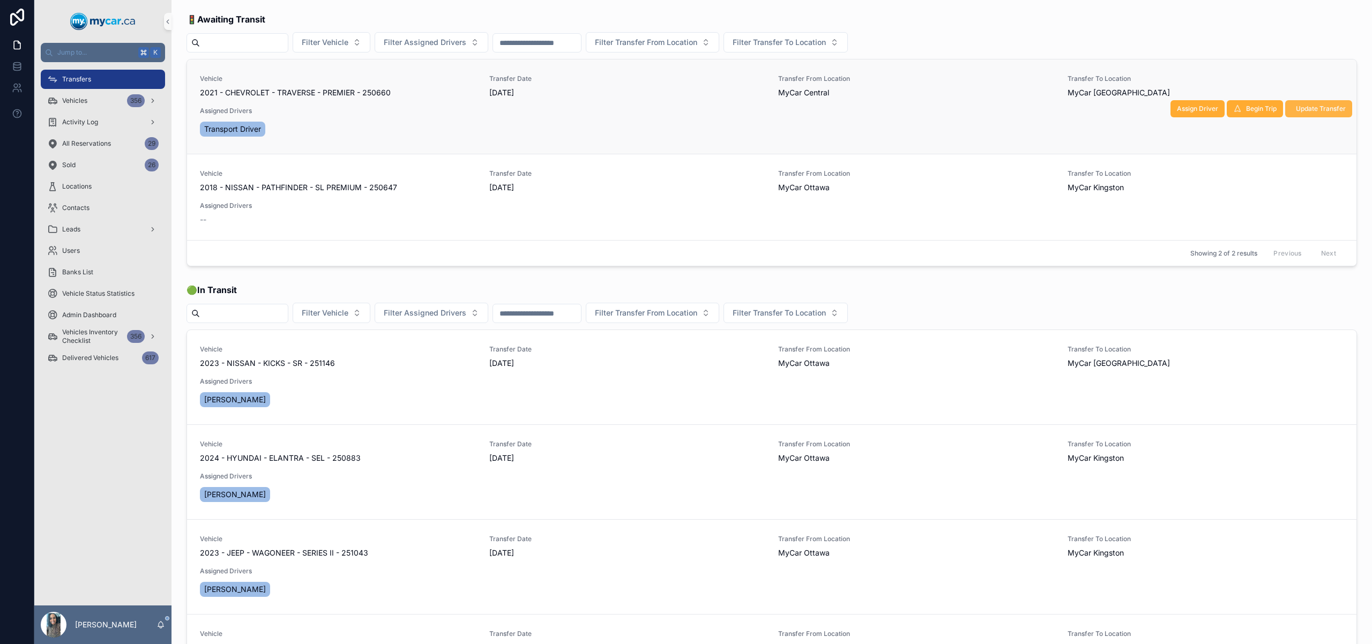
click at [1316, 103] on button "Update Transfer" at bounding box center [1319, 108] width 67 height 17
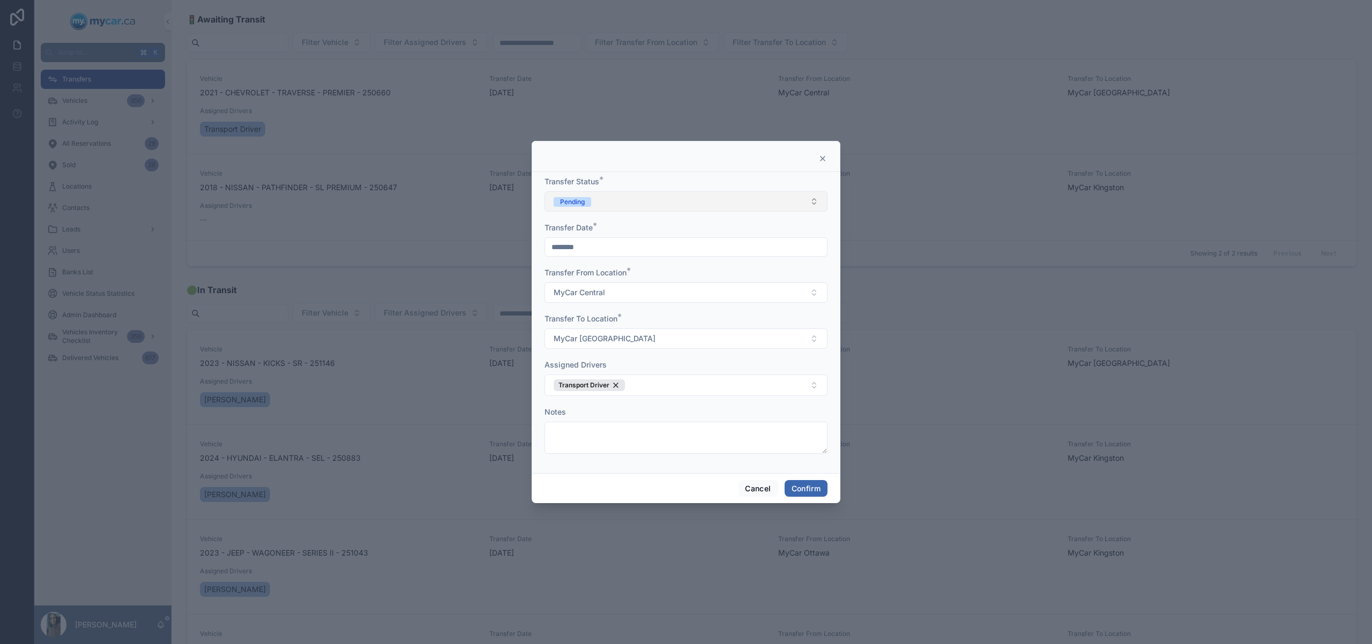
click at [666, 198] on button "Pending" at bounding box center [686, 201] width 283 height 20
click at [598, 264] on div "In Transit" at bounding box center [686, 260] width 278 height 16
click at [805, 489] on button "Confirm" at bounding box center [806, 488] width 43 height 17
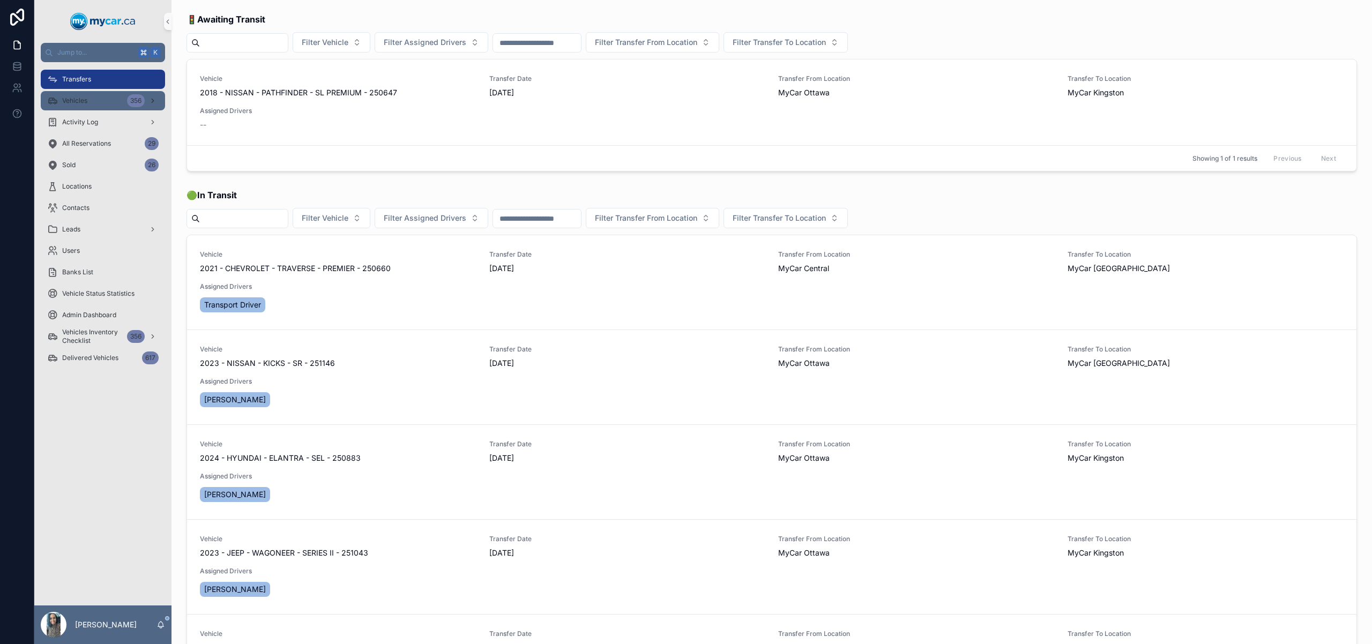
click at [66, 99] on span "Vehicles" at bounding box center [74, 100] width 25 height 9
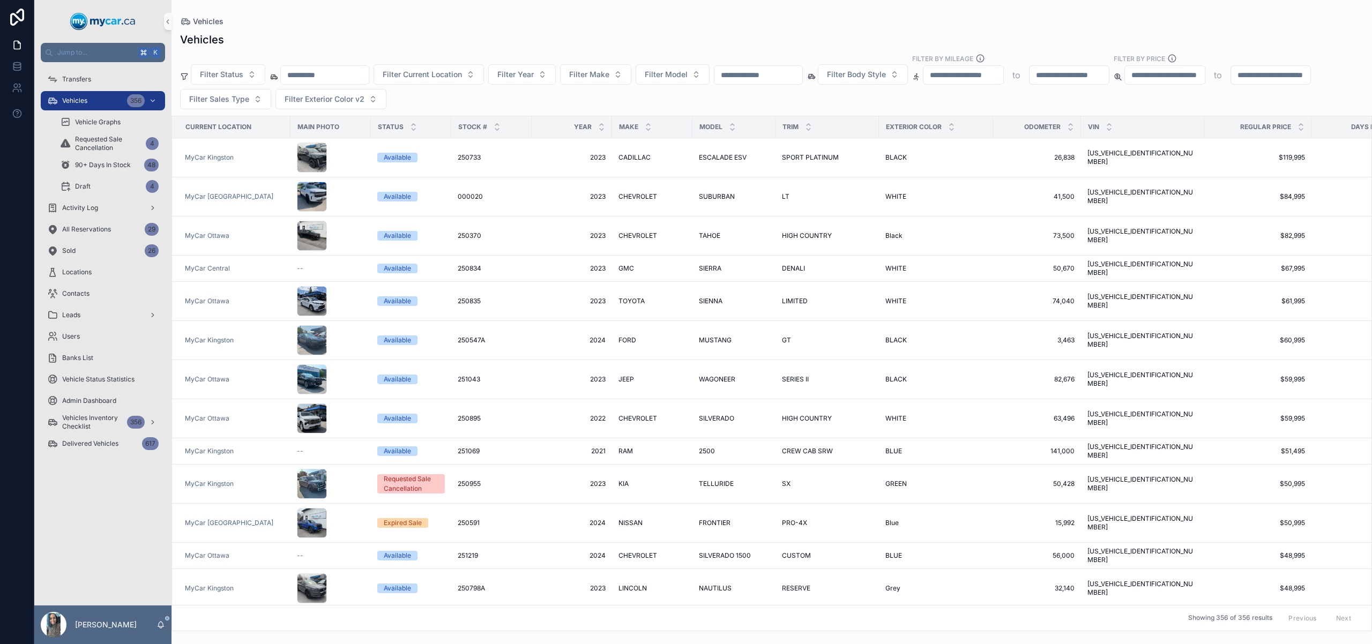
click at [768, 75] on input "text" at bounding box center [759, 75] width 88 height 15
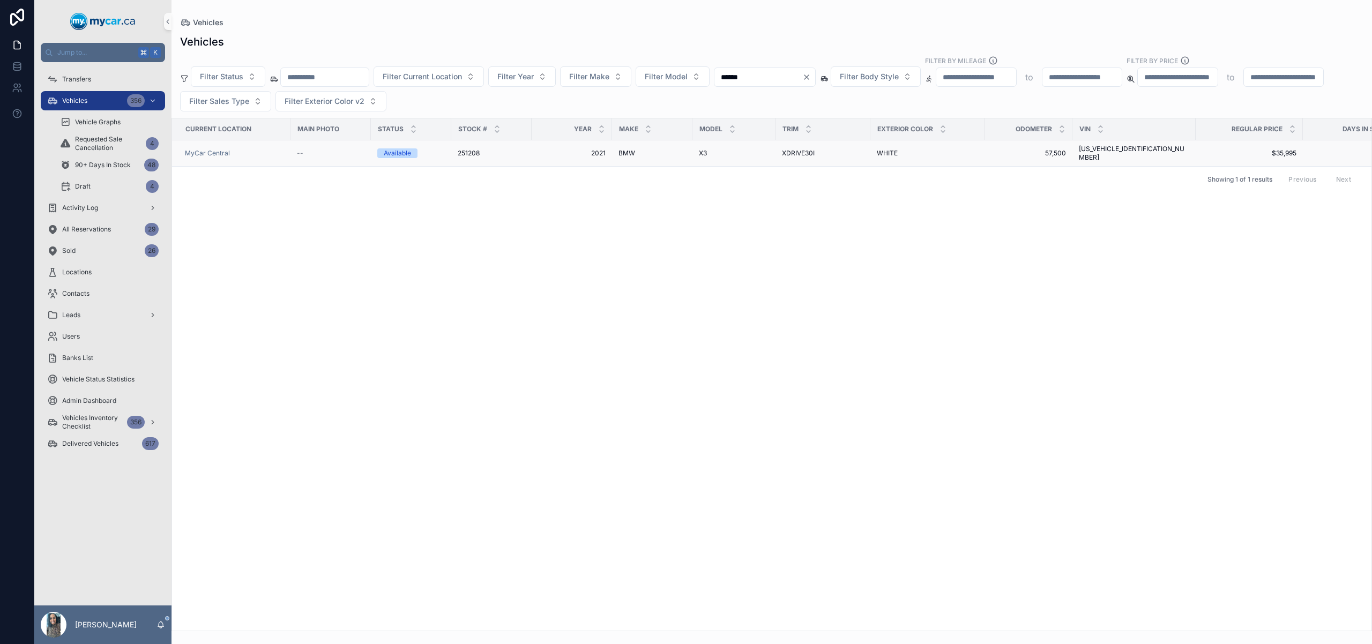
type input "******"
click at [815, 156] on td "XDRIVE30I XDRIVE30I" at bounding box center [823, 153] width 95 height 26
click at [821, 152] on div "XDRIVE30I XDRIVE30I" at bounding box center [823, 153] width 82 height 9
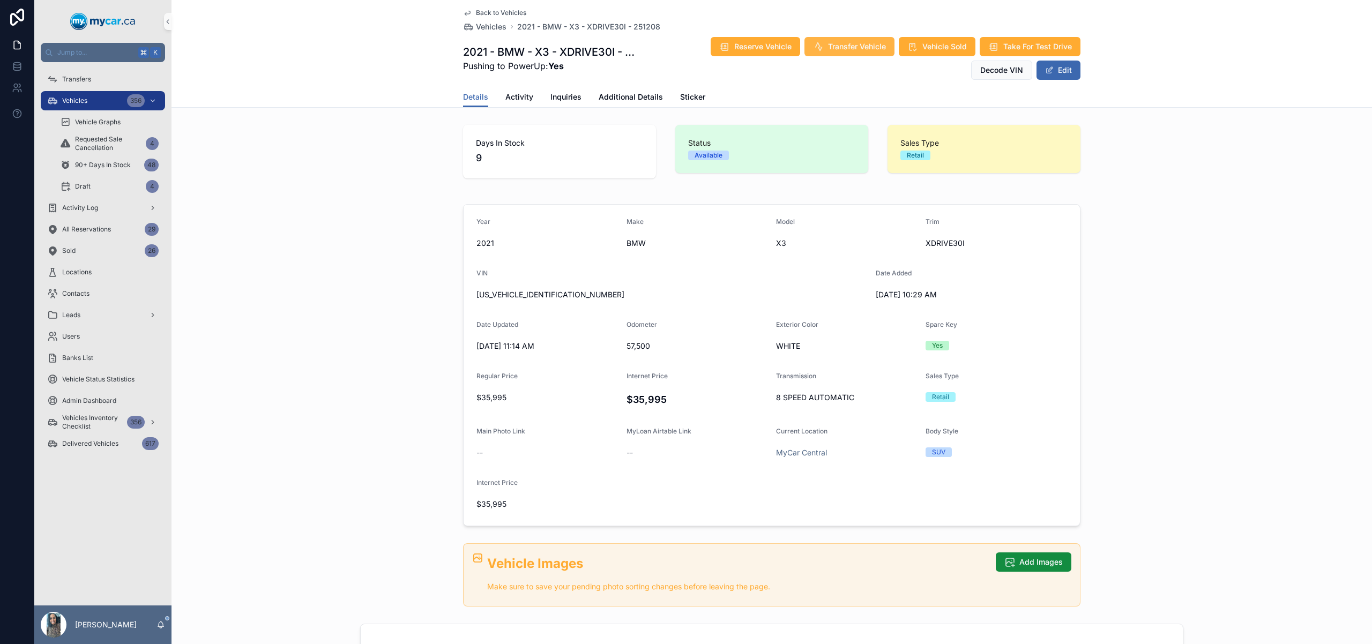
click at [828, 49] on span "Transfer Vehicle" at bounding box center [857, 46] width 58 height 11
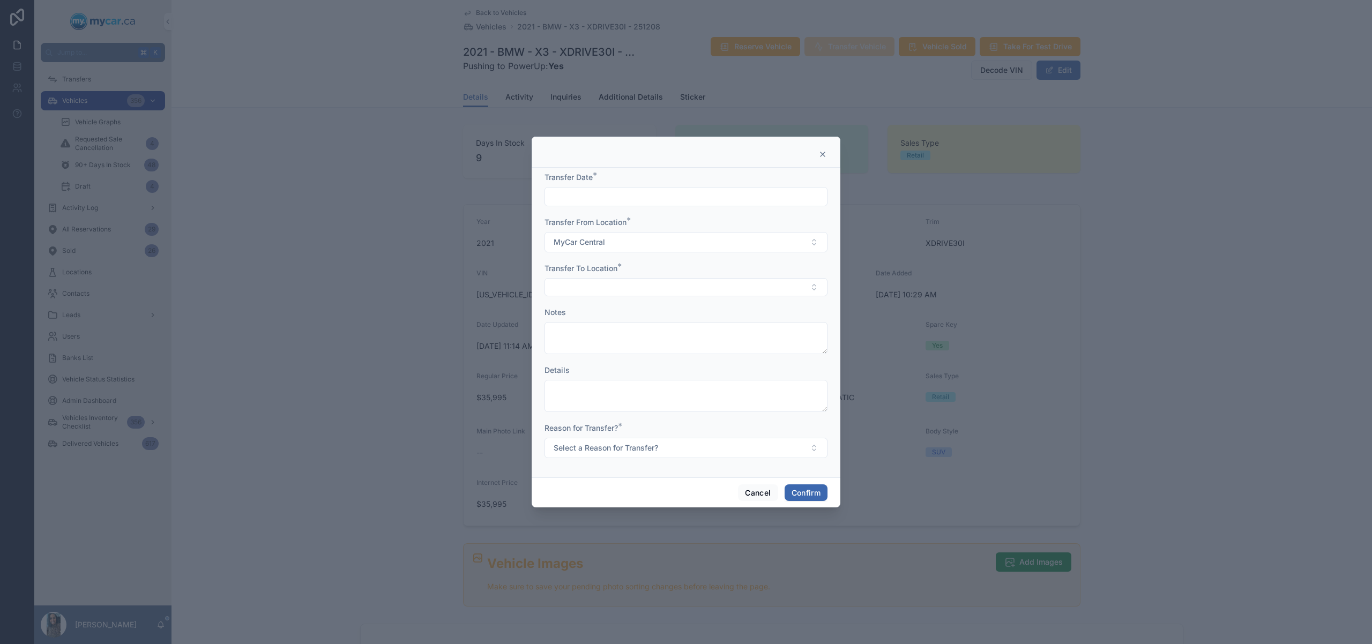
click at [665, 197] on input "text" at bounding box center [686, 196] width 282 height 15
click at [708, 287] on button "4" at bounding box center [705, 285] width 19 height 19
type input "********"
click at [574, 281] on button "Select Button" at bounding box center [686, 287] width 283 height 18
click at [611, 361] on span "MyCar [GEOGRAPHIC_DATA]" at bounding box center [603, 364] width 102 height 11
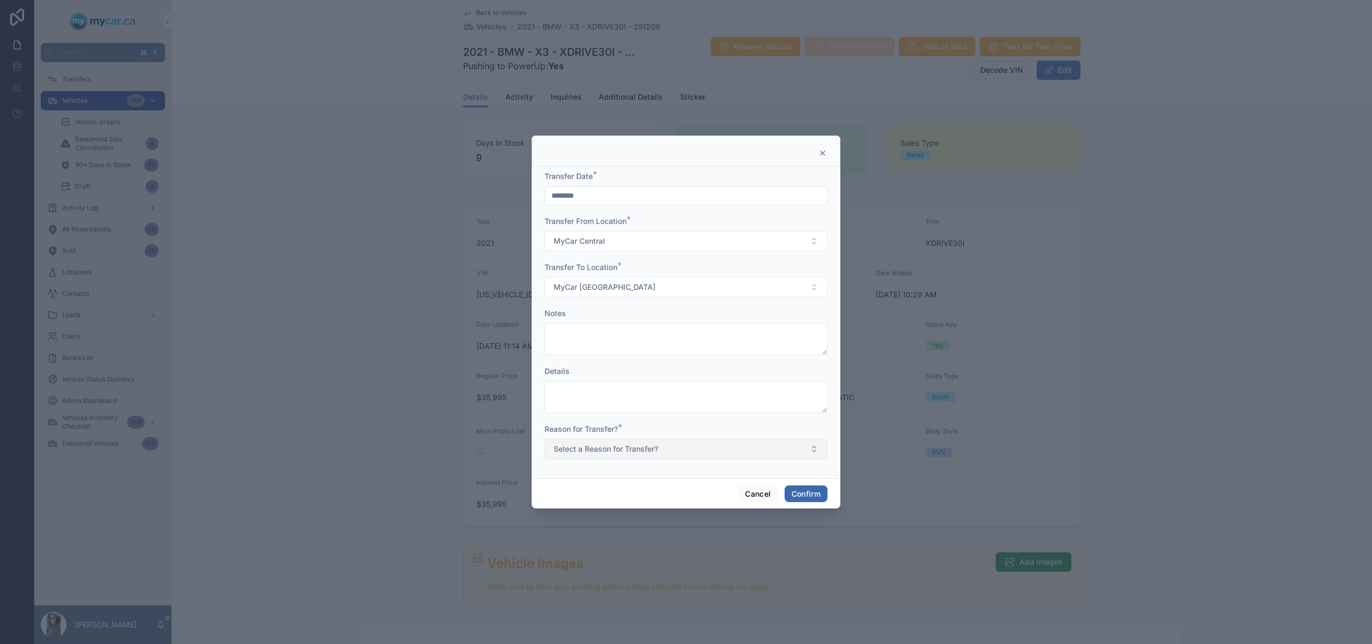
click at [628, 454] on button "Select a Reason for Transfer?" at bounding box center [686, 449] width 283 height 20
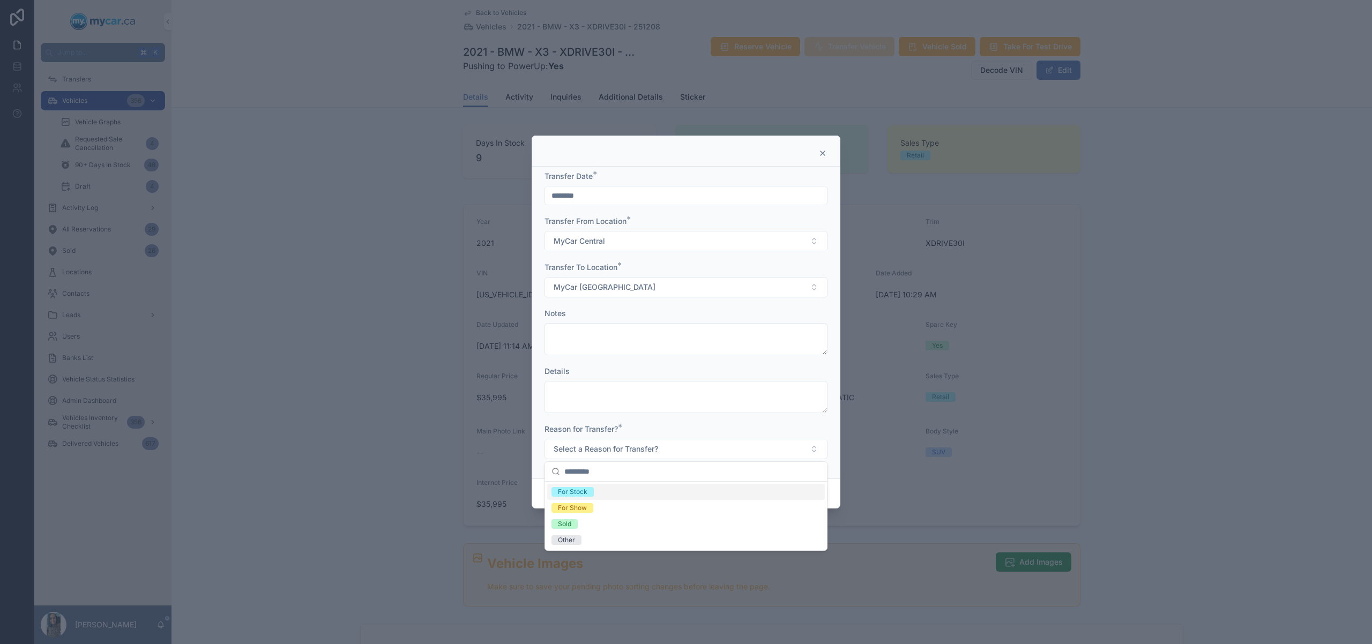
drag, startPoint x: 593, startPoint y: 494, endPoint x: 625, endPoint y: 481, distance: 33.4
click at [593, 494] on div "For Stock" at bounding box center [686, 492] width 278 height 16
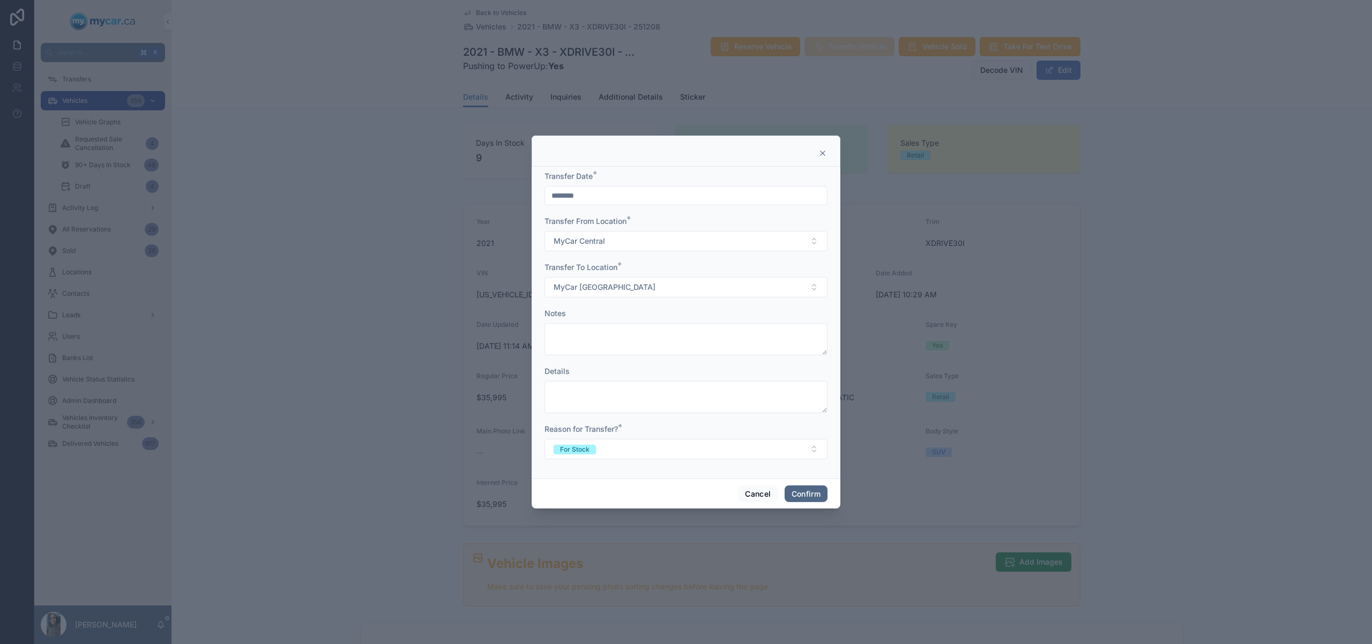
click at [814, 496] on button "Confirm" at bounding box center [806, 494] width 43 height 17
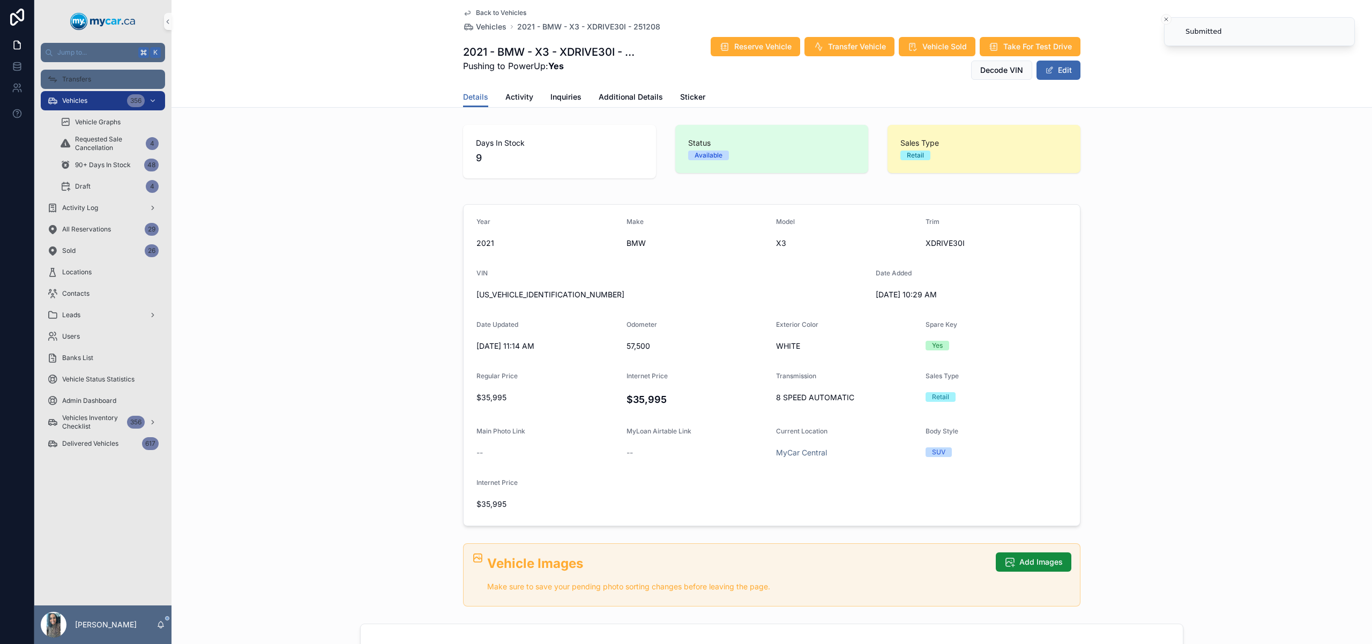
click at [132, 80] on div "Transfers" at bounding box center [103, 79] width 112 height 17
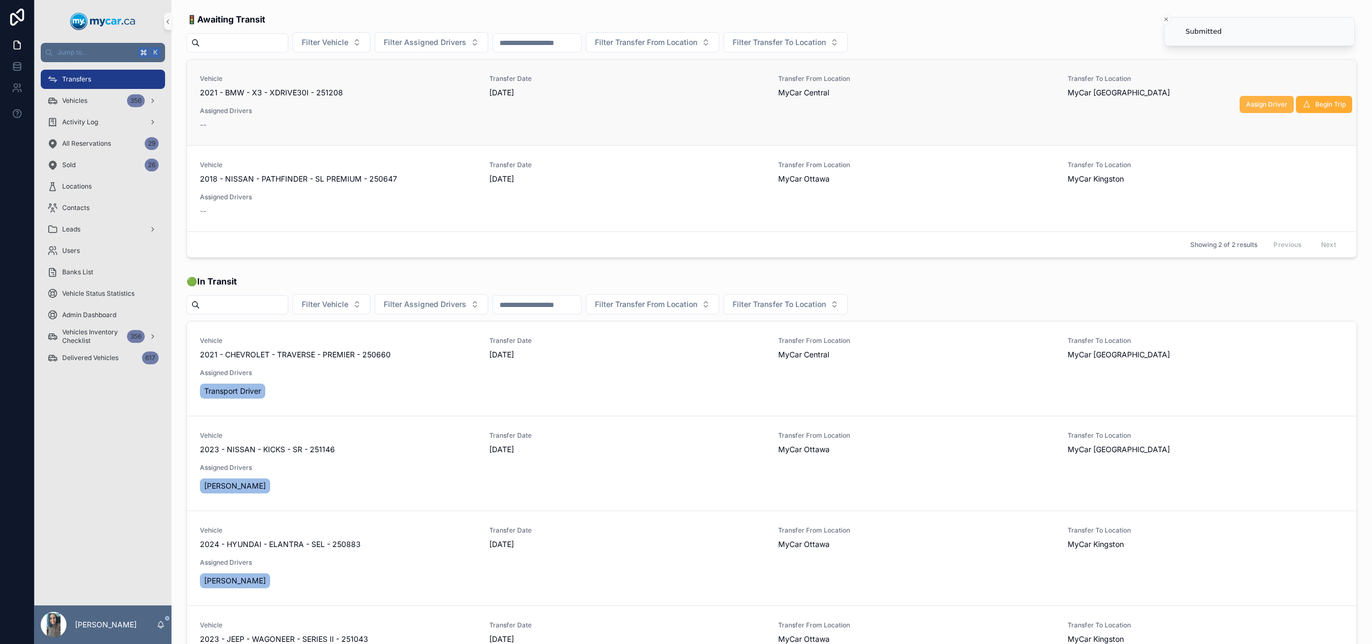
click at [1250, 99] on button "Assign Driver" at bounding box center [1267, 104] width 54 height 17
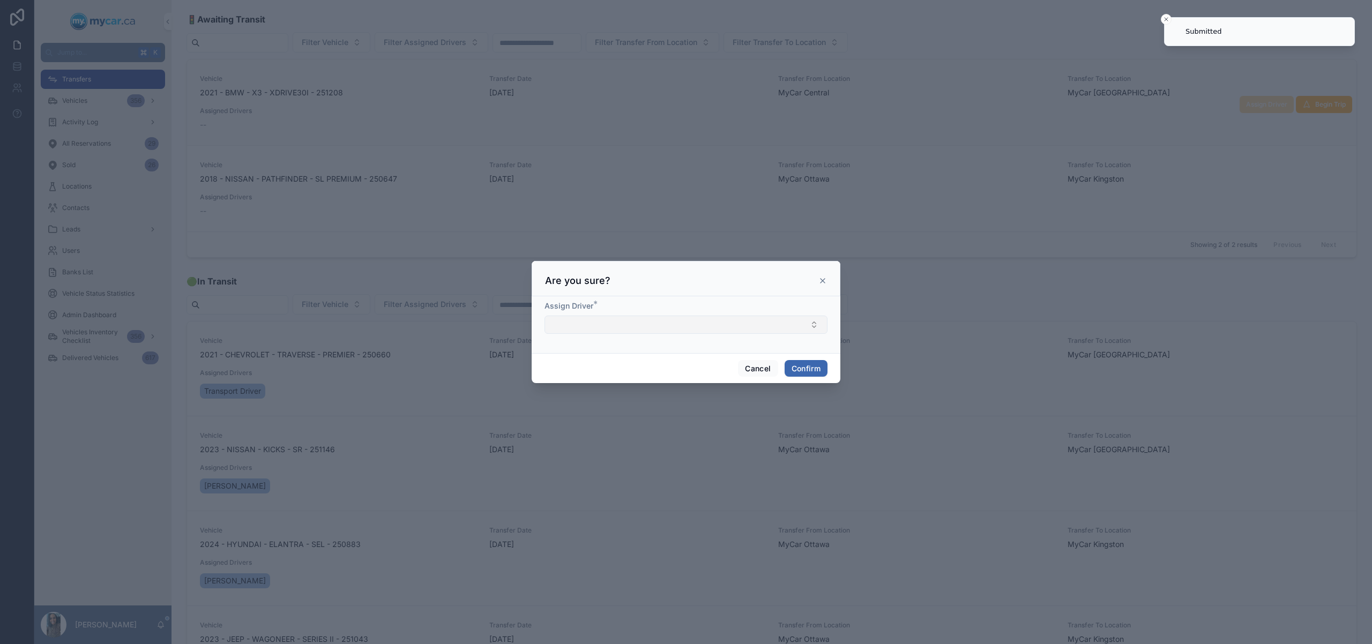
drag, startPoint x: 656, startPoint y: 318, endPoint x: 665, endPoint y: 317, distance: 9.3
click at [657, 320] on button "Select Button" at bounding box center [686, 325] width 283 height 18
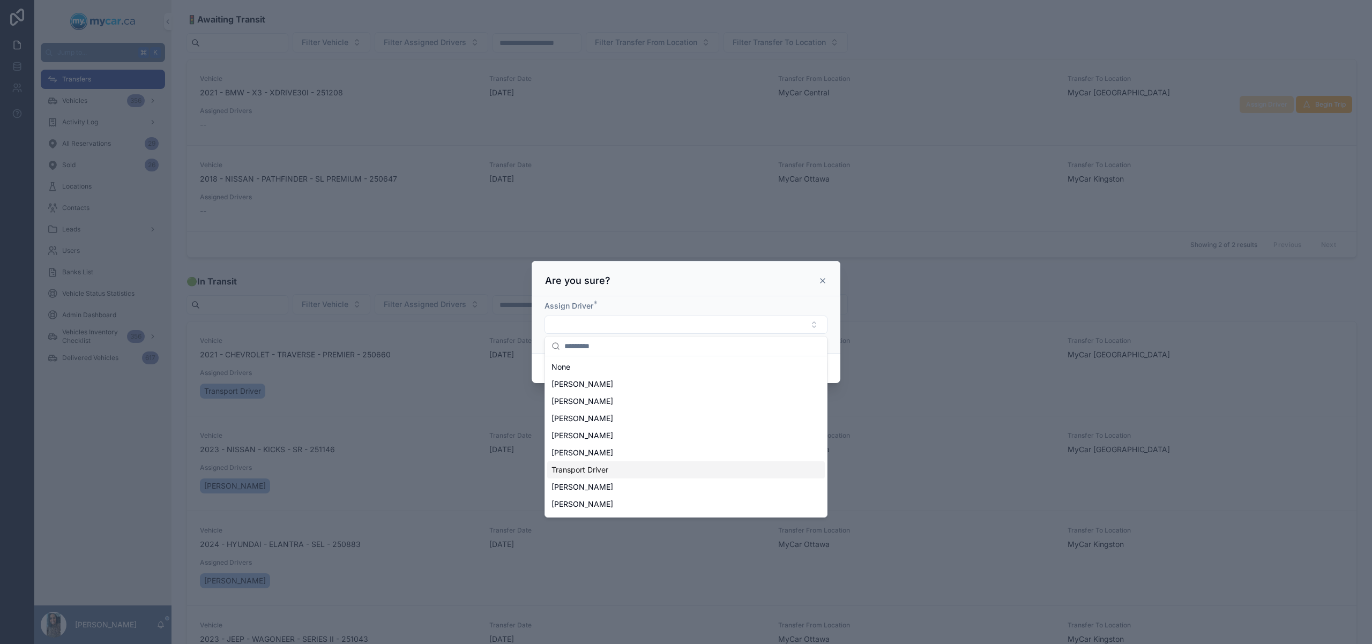
click at [646, 462] on div "Transport Driver" at bounding box center [686, 470] width 278 height 17
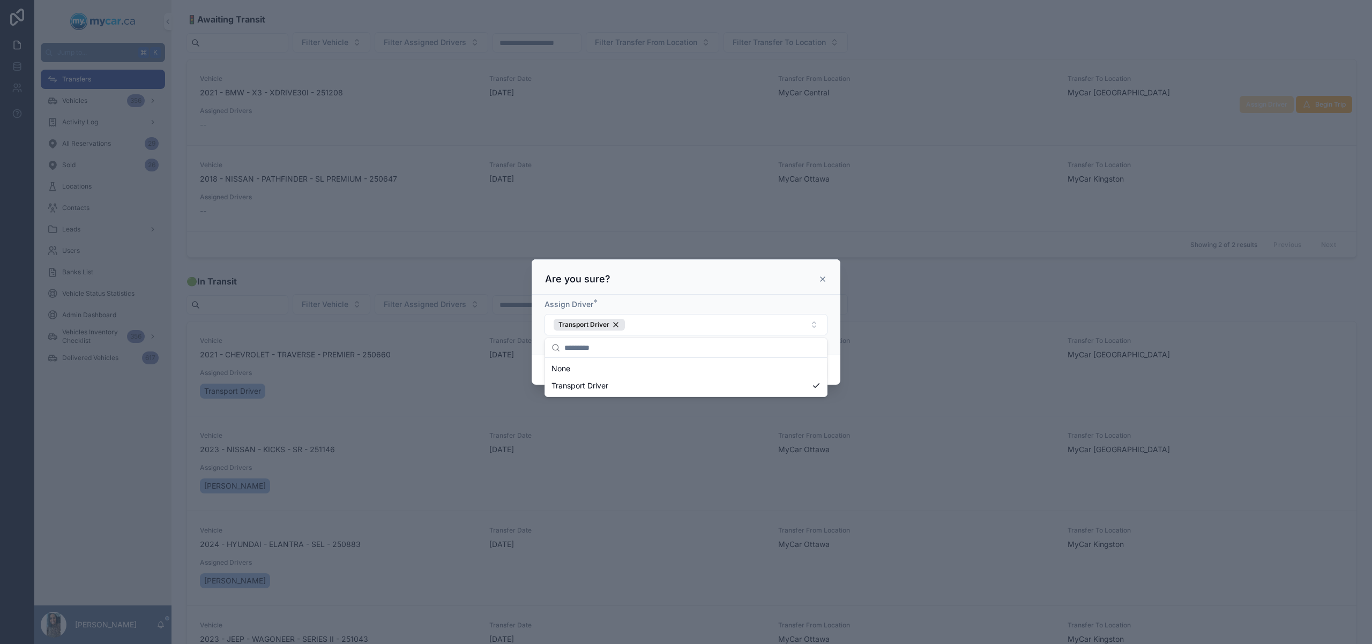
click at [833, 308] on div "Assign Driver * Transport Driver" at bounding box center [686, 325] width 309 height 60
click at [826, 382] on div "Cancel Confirm" at bounding box center [686, 370] width 309 height 31
click at [813, 367] on button "Confirm" at bounding box center [806, 370] width 43 height 17
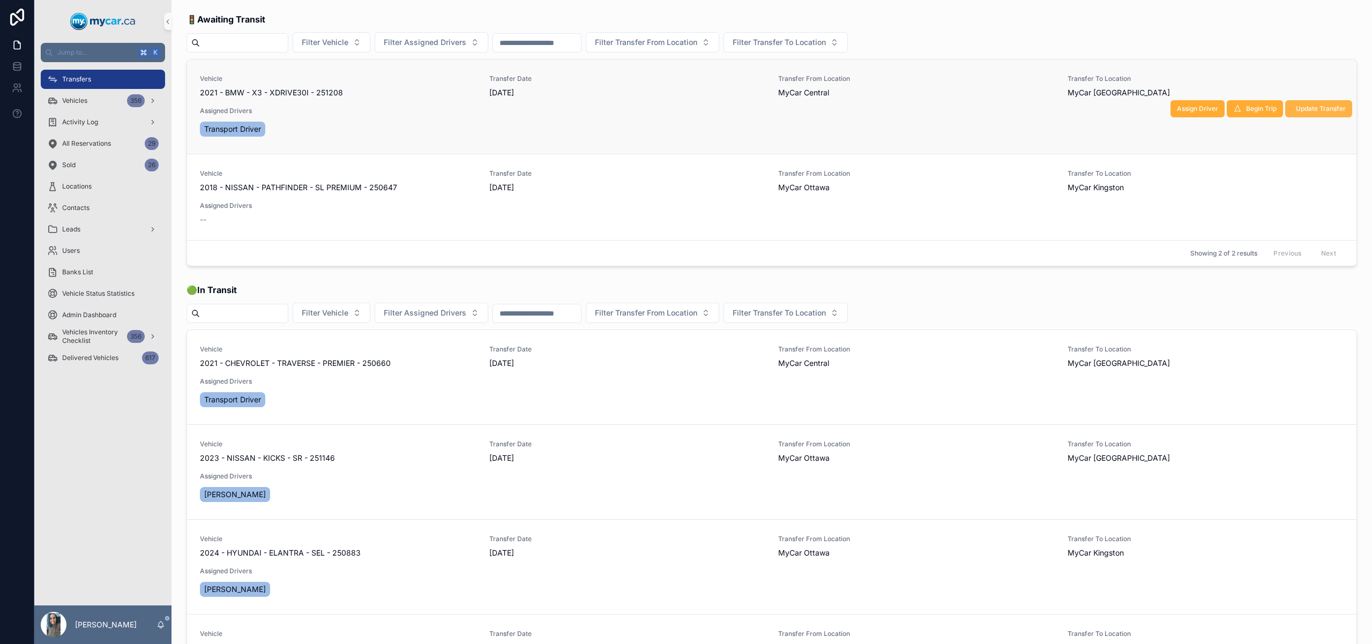
click at [1313, 109] on span "Update Transfer" at bounding box center [1321, 109] width 50 height 9
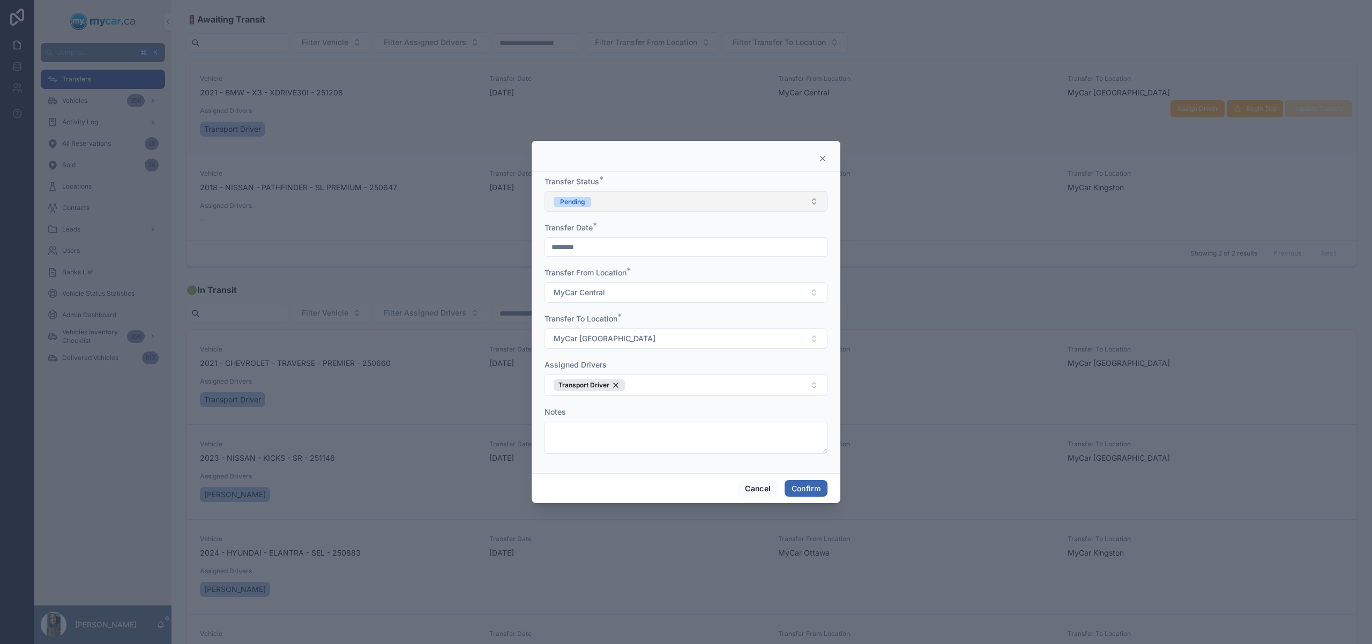
click at [677, 201] on button "Pending" at bounding box center [686, 201] width 283 height 20
click at [618, 261] on div "In Transit" at bounding box center [686, 260] width 278 height 16
click at [812, 487] on button "Confirm" at bounding box center [806, 488] width 43 height 17
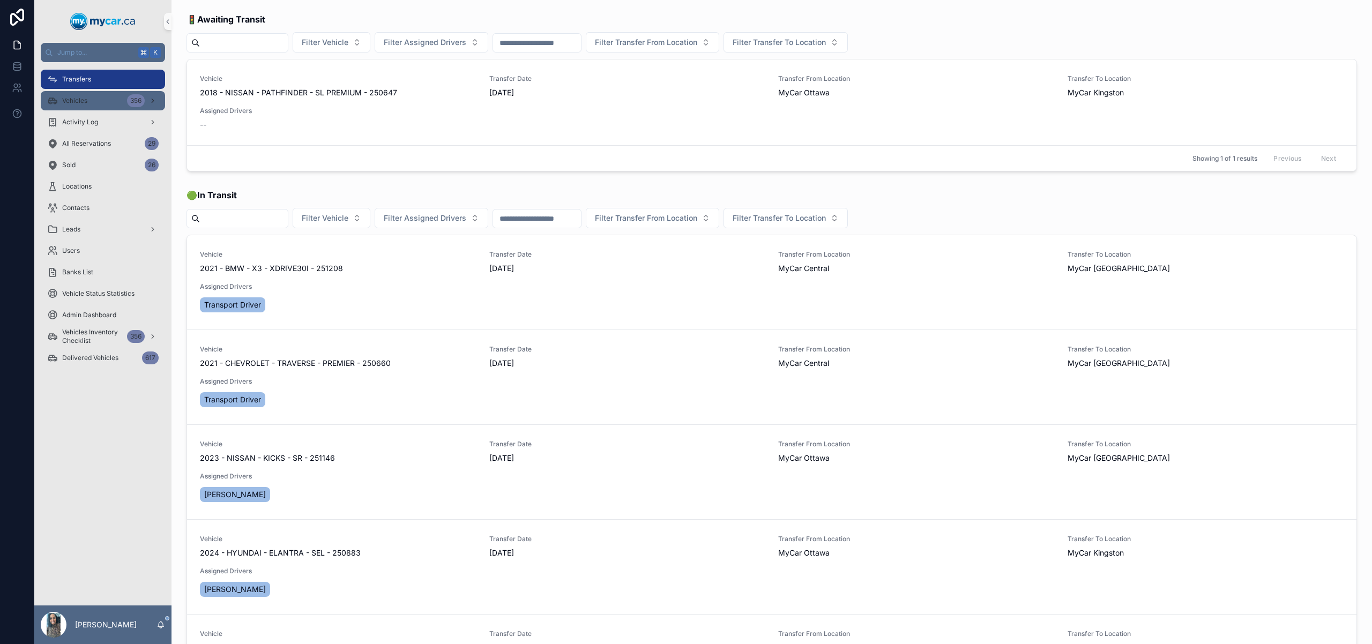
click at [110, 93] on div "Vehicles 356" at bounding box center [103, 100] width 112 height 17
